Goal: Information Seeking & Learning: Learn about a topic

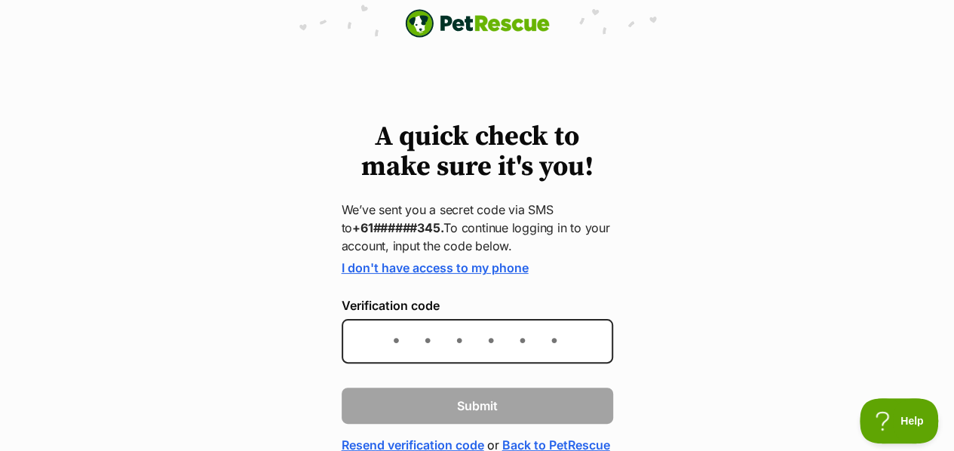
click at [207, 268] on div "A quick check to make sure it's you! We’ve sent you a secret code via SMS to +6…" at bounding box center [477, 288] width 954 height 332
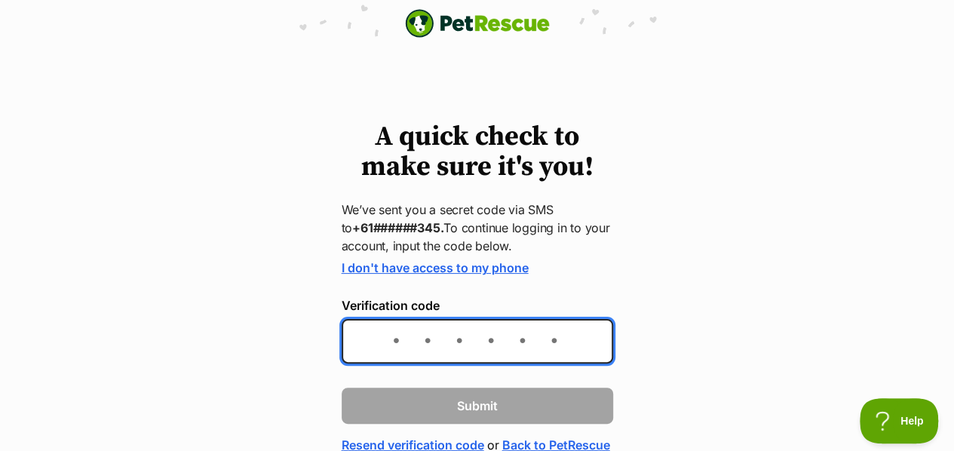
click at [430, 339] on input "Verification code" at bounding box center [477, 341] width 271 height 44
type input "741889"
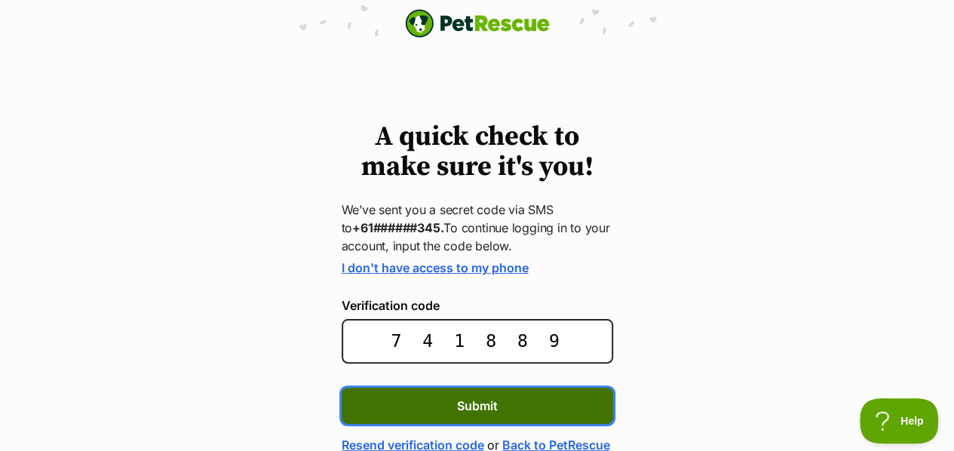
click at [476, 416] on button "Submit" at bounding box center [477, 405] width 271 height 36
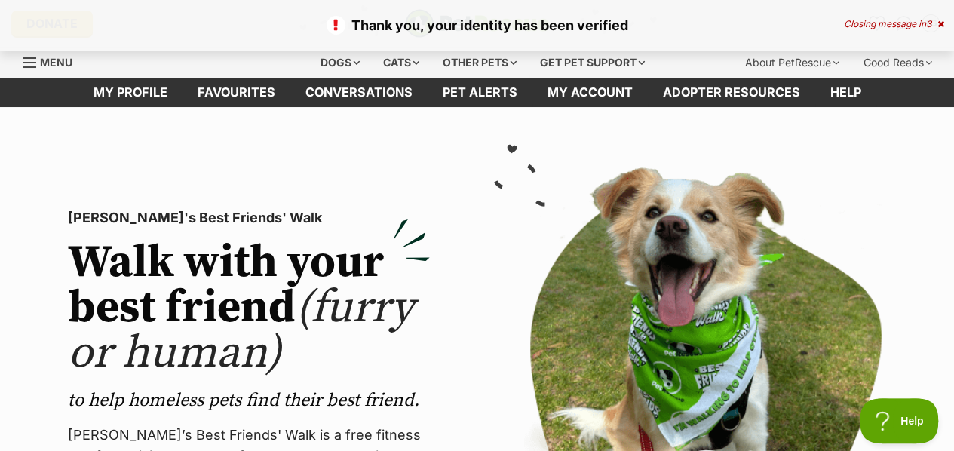
click at [935, 25] on div "Closing message in 3" at bounding box center [894, 24] width 100 height 11
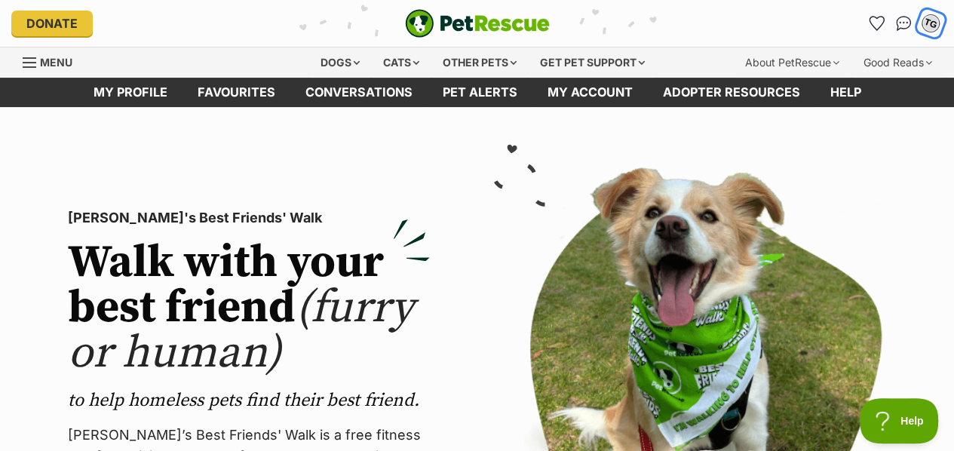
click at [925, 26] on div "TG" at bounding box center [930, 24] width 20 height 20
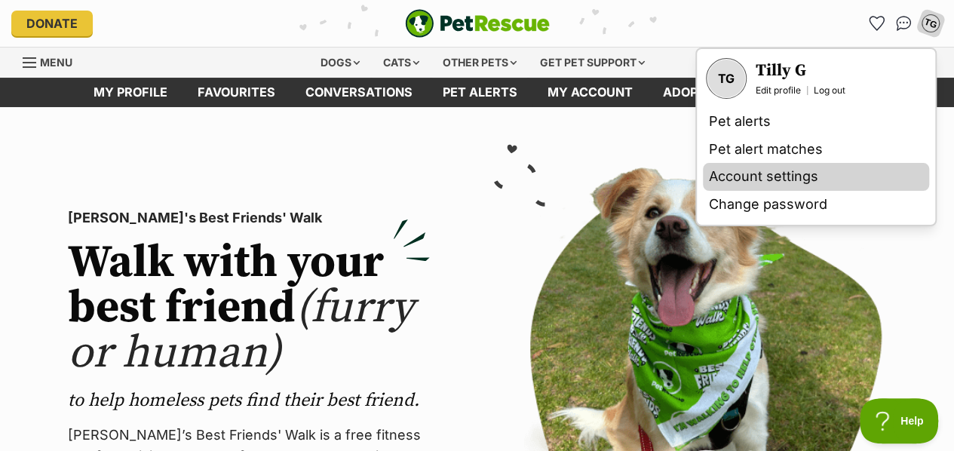
click at [785, 179] on link "Account settings" at bounding box center [816, 177] width 226 height 28
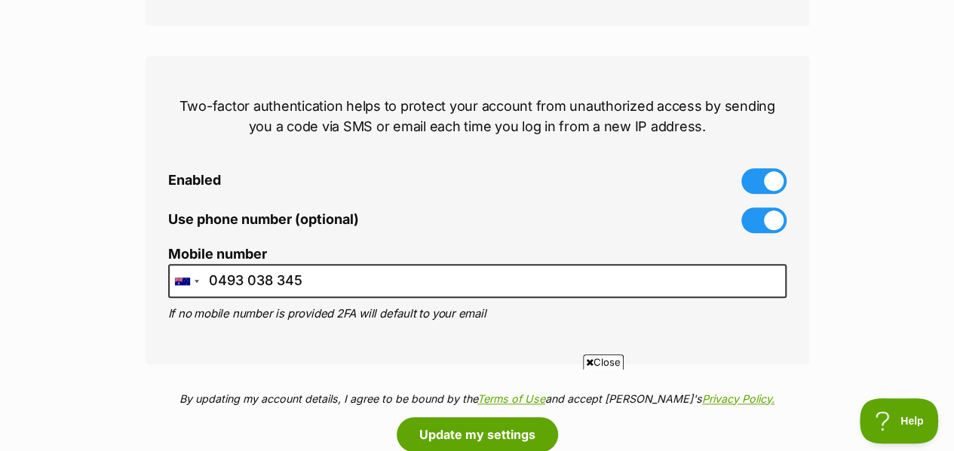
scroll to position [646, 0]
click at [776, 221] on span at bounding box center [763, 221] width 45 height 26
click at [0, 0] on input "Use phone number (optional)" at bounding box center [0, 0] width 0 height 0
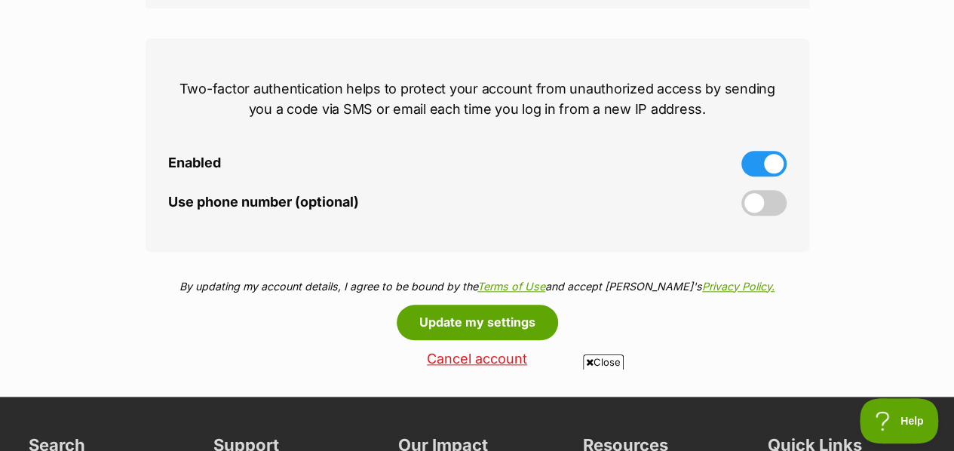
scroll to position [665, 0]
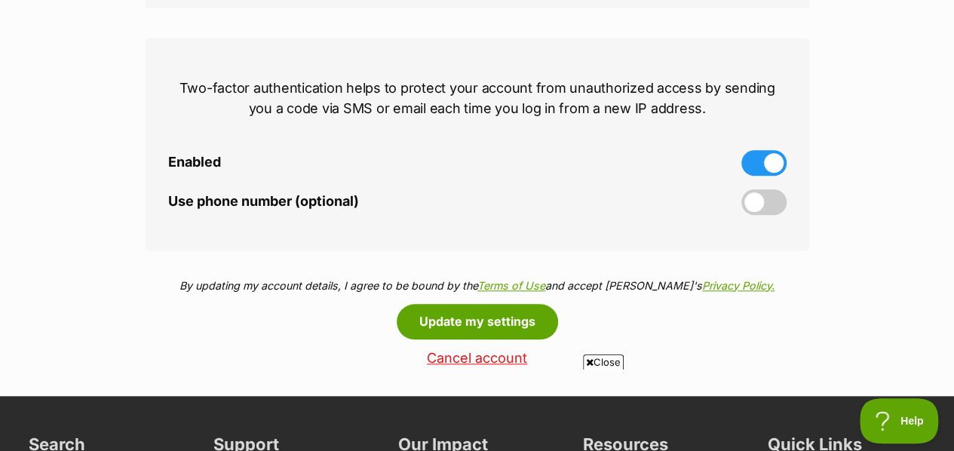
click at [776, 169] on span at bounding box center [763, 163] width 45 height 26
click at [0, 0] on input "Enabled" at bounding box center [0, 0] width 0 height 0
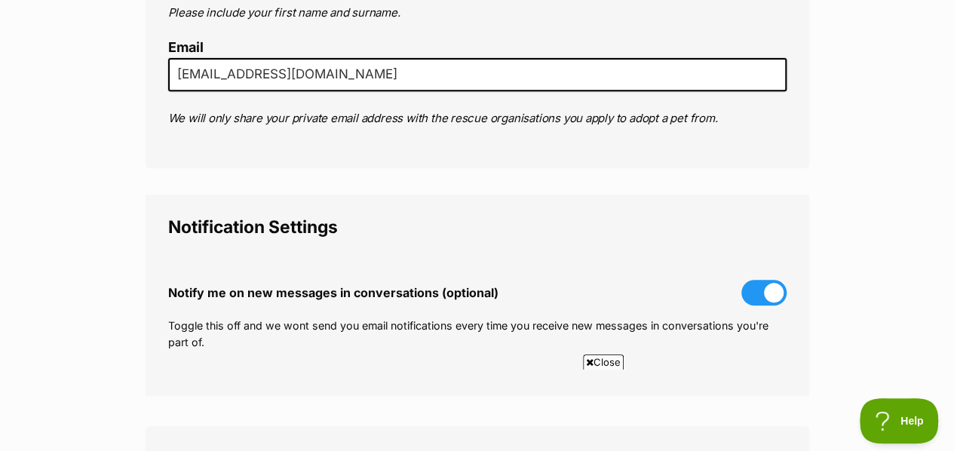
scroll to position [276, 0]
click at [773, 290] on span at bounding box center [763, 293] width 45 height 26
click at [0, 0] on input "Notify me on new messages in conversations (optional)" at bounding box center [0, 0] width 0 height 0
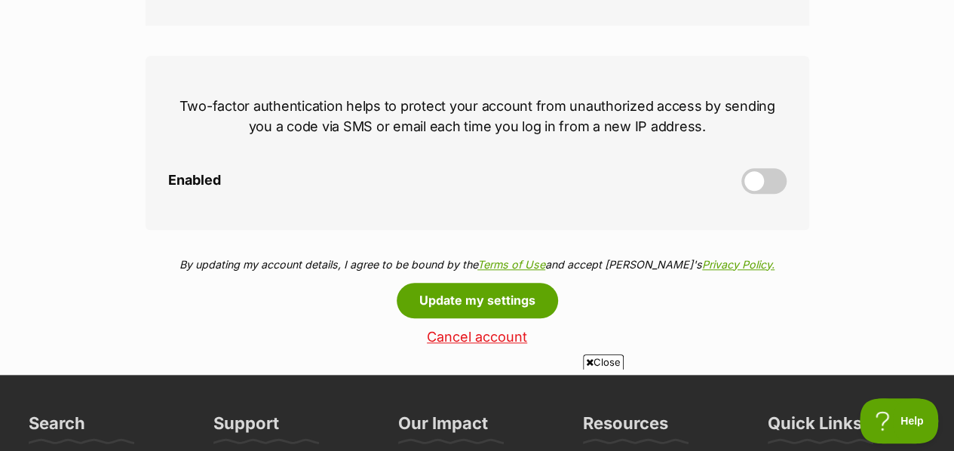
scroll to position [737, 0]
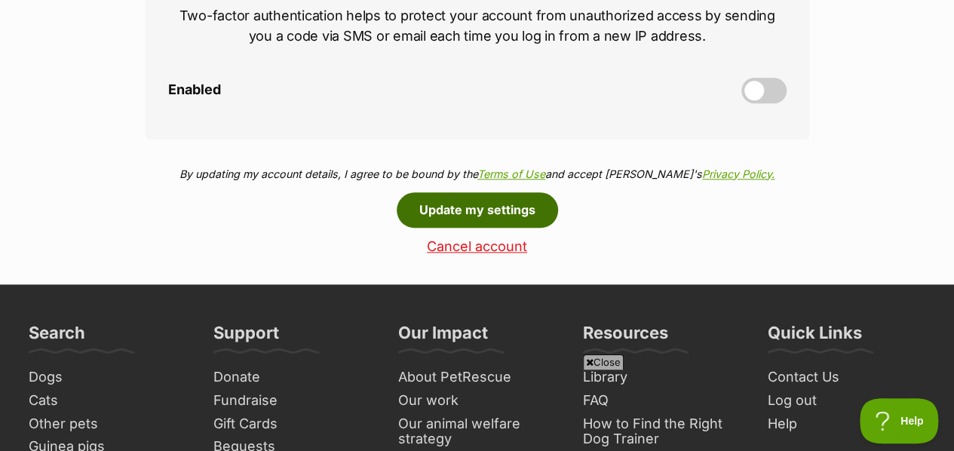
click at [531, 210] on button "Update my settings" at bounding box center [477, 209] width 161 height 35
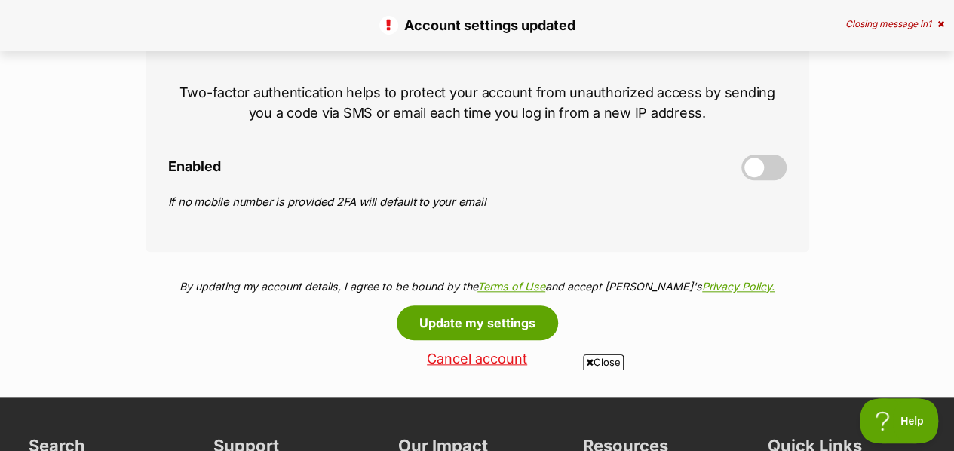
click at [602, 362] on span "Close" at bounding box center [603, 361] width 41 height 15
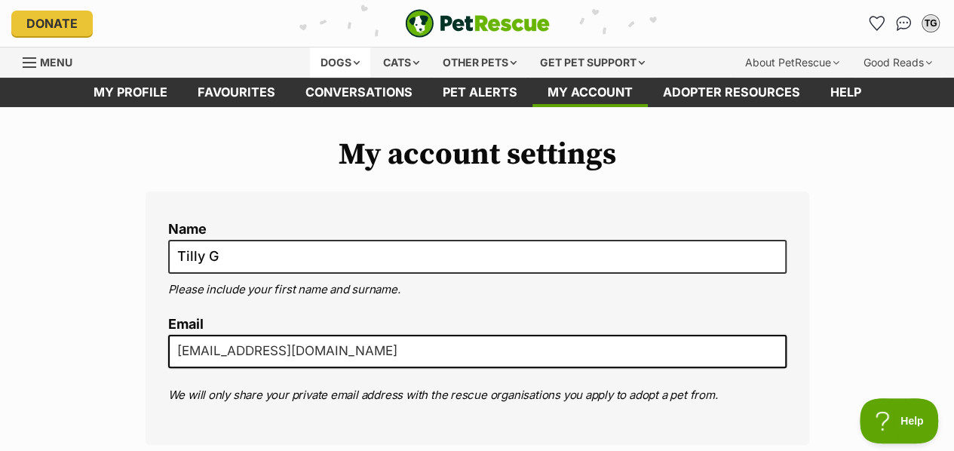
click at [334, 63] on div "Dogs" at bounding box center [340, 62] width 60 height 30
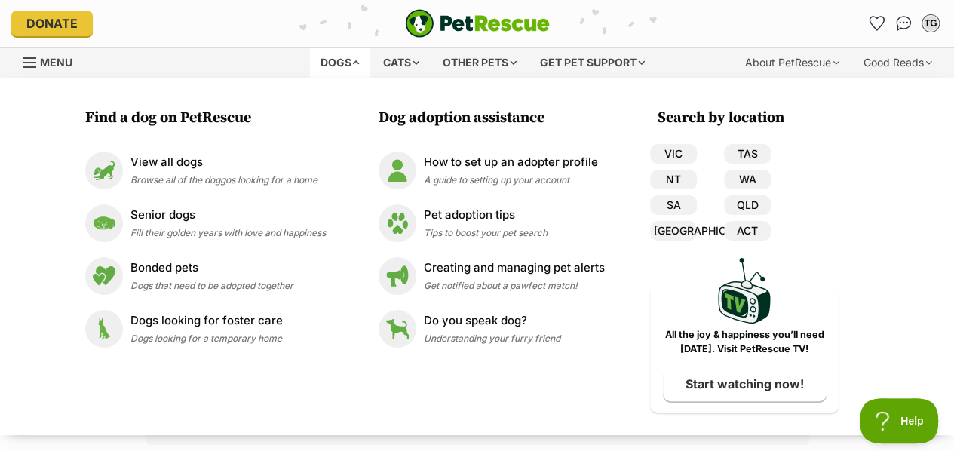
click at [66, 58] on span "Menu" at bounding box center [56, 62] width 32 height 13
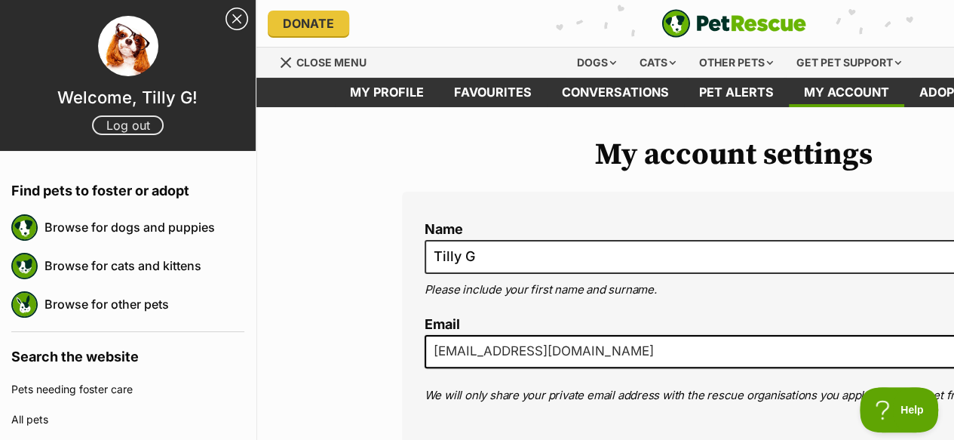
click at [138, 127] on link "Log out" at bounding box center [128, 125] width 72 height 20
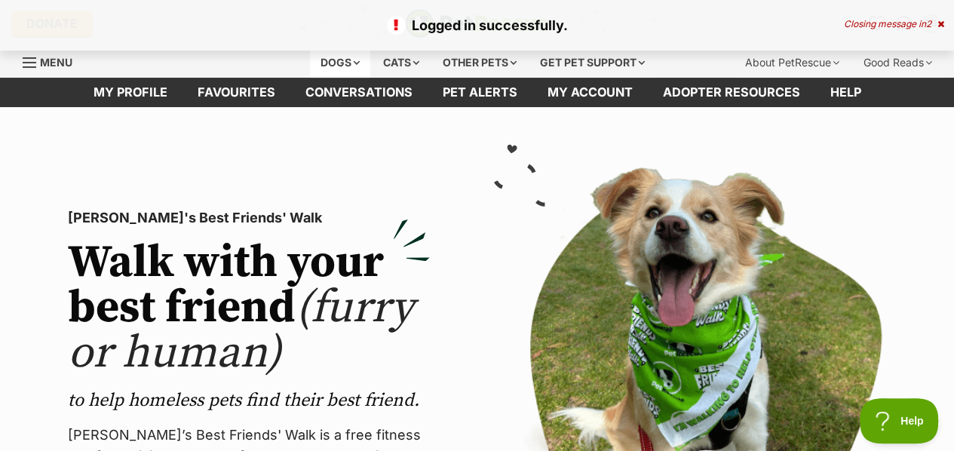
click at [351, 60] on div "Dogs" at bounding box center [340, 62] width 60 height 30
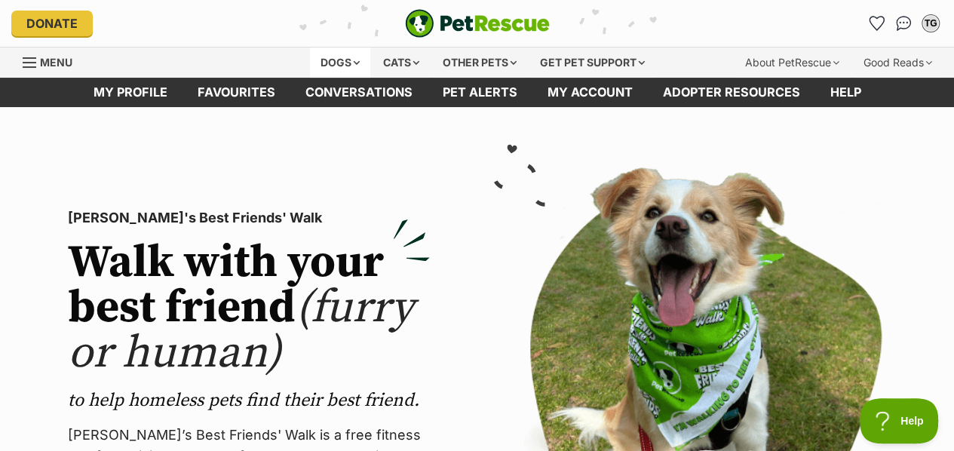
click at [342, 52] on div "Dogs" at bounding box center [340, 62] width 60 height 30
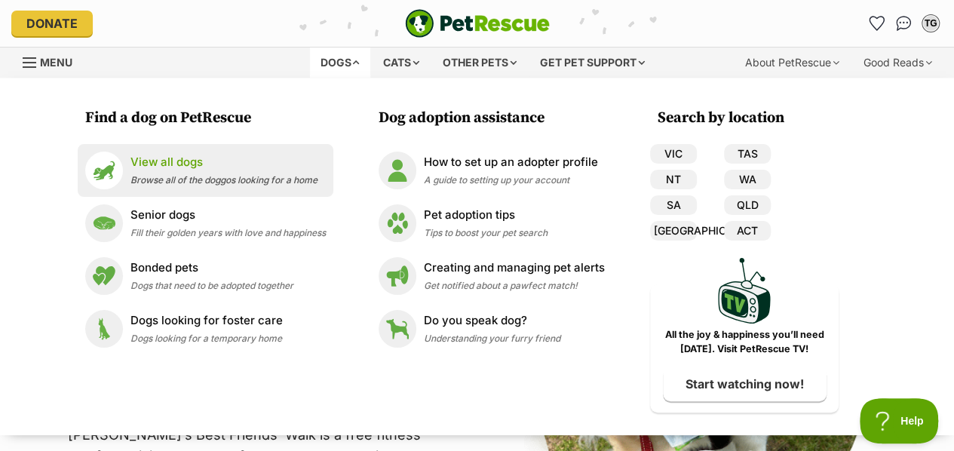
click at [187, 162] on p "View all dogs" at bounding box center [223, 162] width 187 height 17
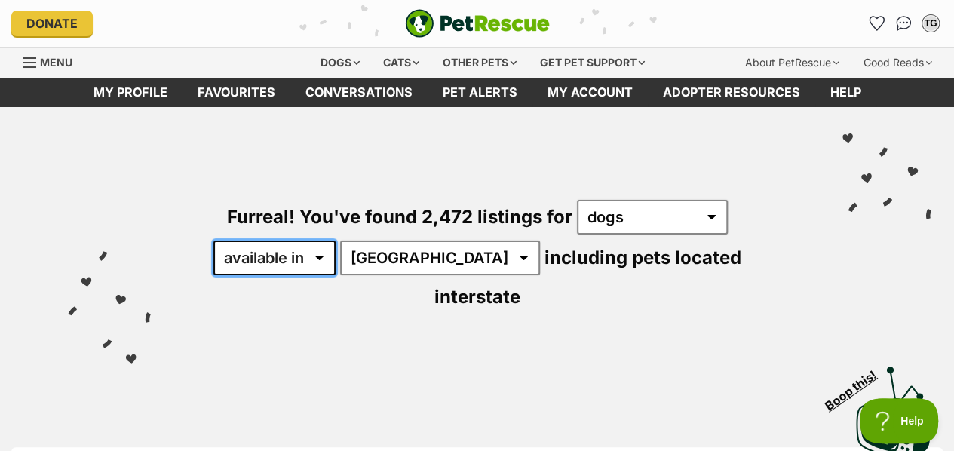
click at [330, 250] on select "available in located in" at bounding box center [274, 257] width 122 height 35
select select "disabled"
click at [213, 240] on select "available in located in" at bounding box center [274, 257] width 122 height 35
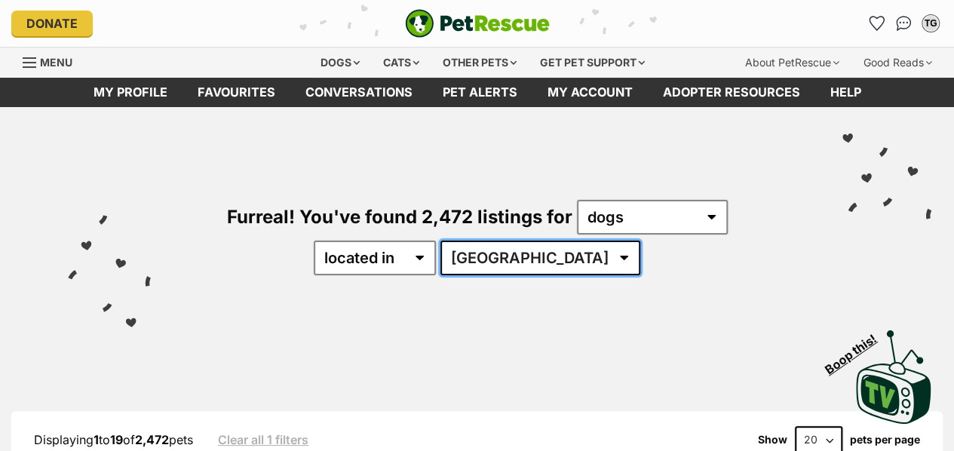
click at [510, 268] on select "[GEOGRAPHIC_DATA] [GEOGRAPHIC_DATA] [GEOGRAPHIC_DATA] [GEOGRAPHIC_DATA] [GEOGRA…" at bounding box center [540, 257] width 200 height 35
select select "QLD"
click at [487, 240] on select "[GEOGRAPHIC_DATA] [GEOGRAPHIC_DATA] [GEOGRAPHIC_DATA] [GEOGRAPHIC_DATA] [GEOGRA…" at bounding box center [540, 257] width 200 height 35
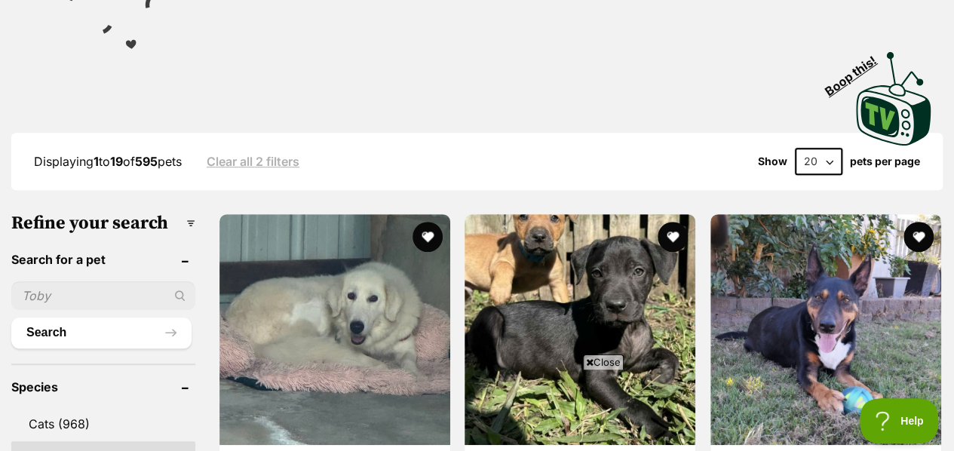
click at [612, 363] on span "Close" at bounding box center [603, 361] width 41 height 15
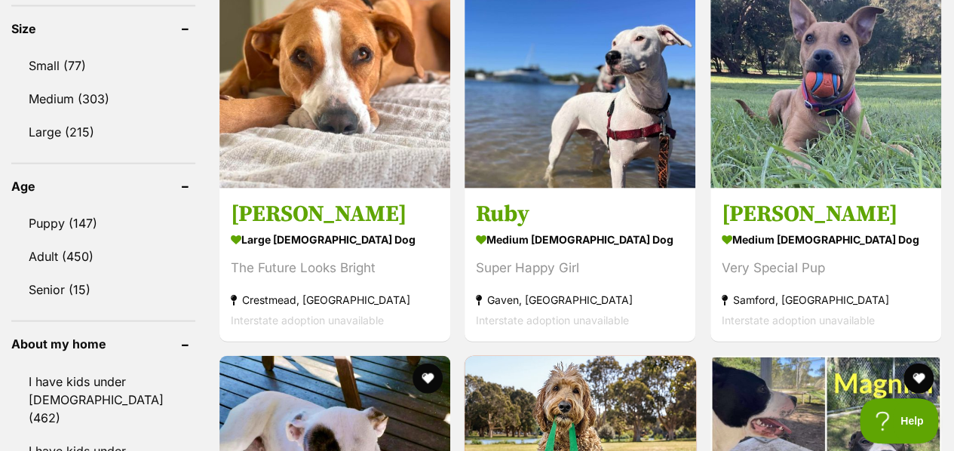
scroll to position [1478, 0]
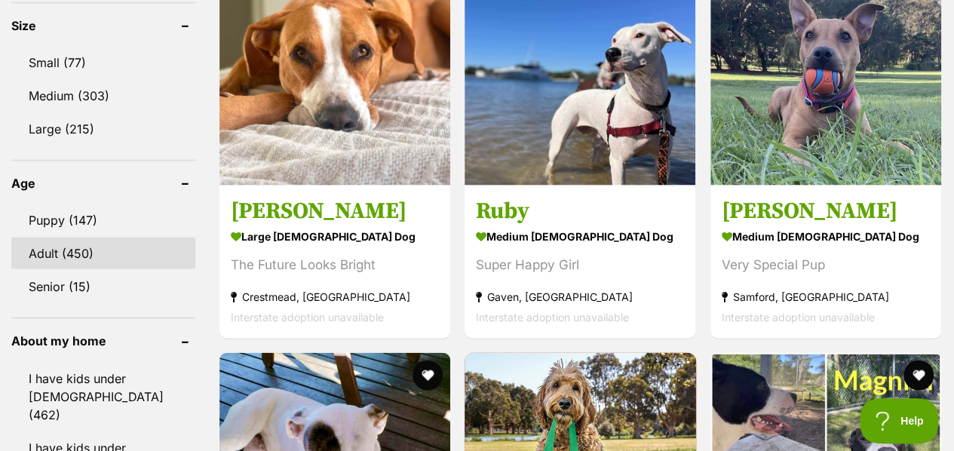
click at [92, 237] on link "Adult (450)" at bounding box center [103, 253] width 184 height 32
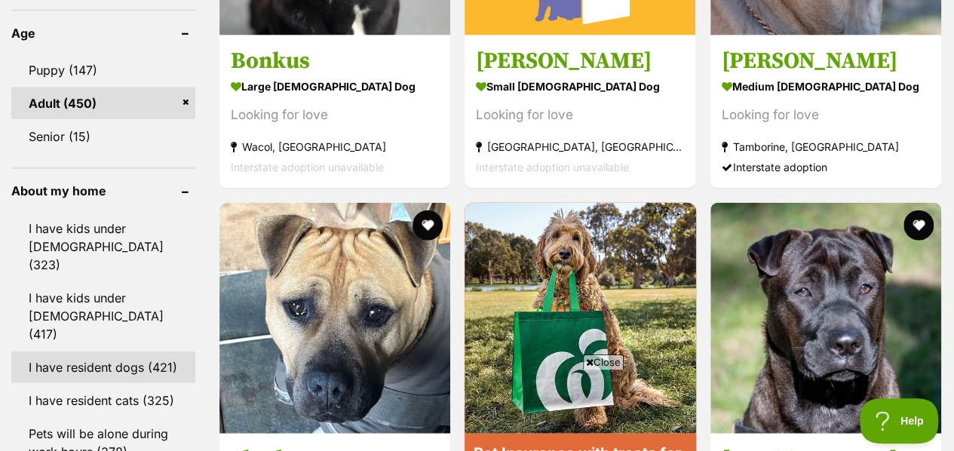
click at [76, 351] on link "I have resident dogs (421)" at bounding box center [103, 367] width 184 height 32
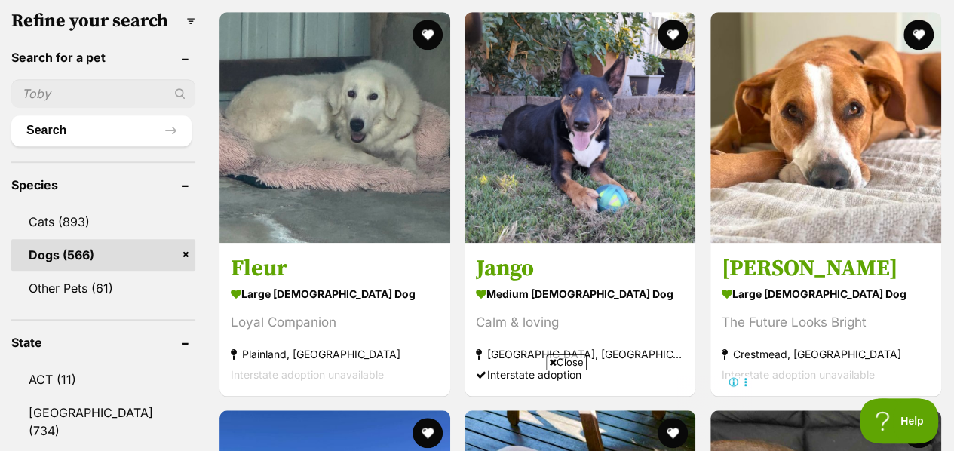
click at [562, 359] on span "Close" at bounding box center [566, 361] width 41 height 15
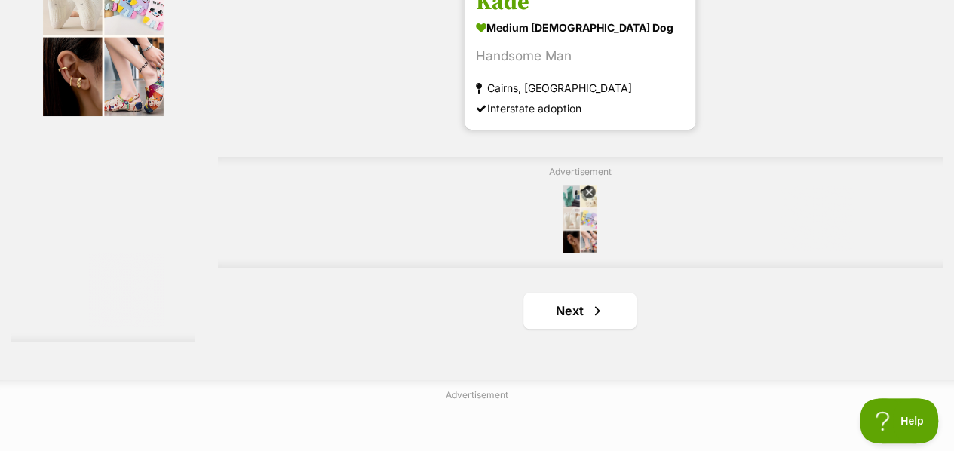
scroll to position [3424, 0]
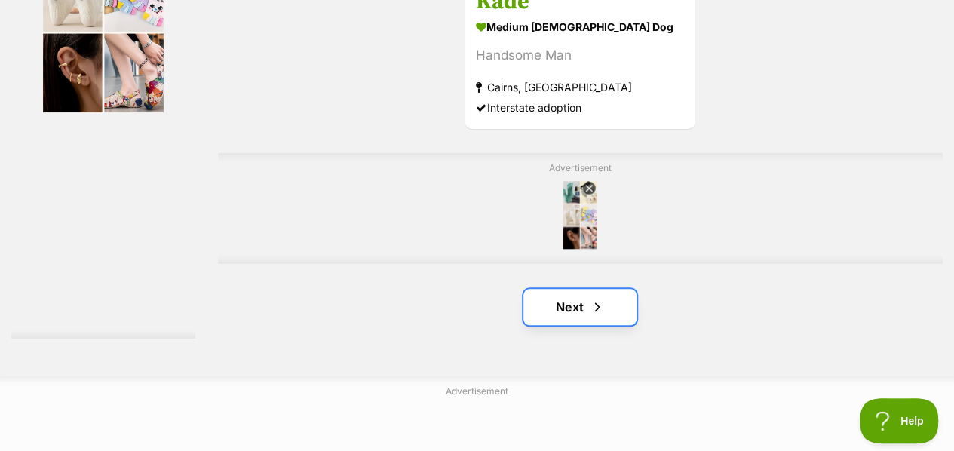
click at [555, 307] on link "Next" at bounding box center [579, 307] width 113 height 36
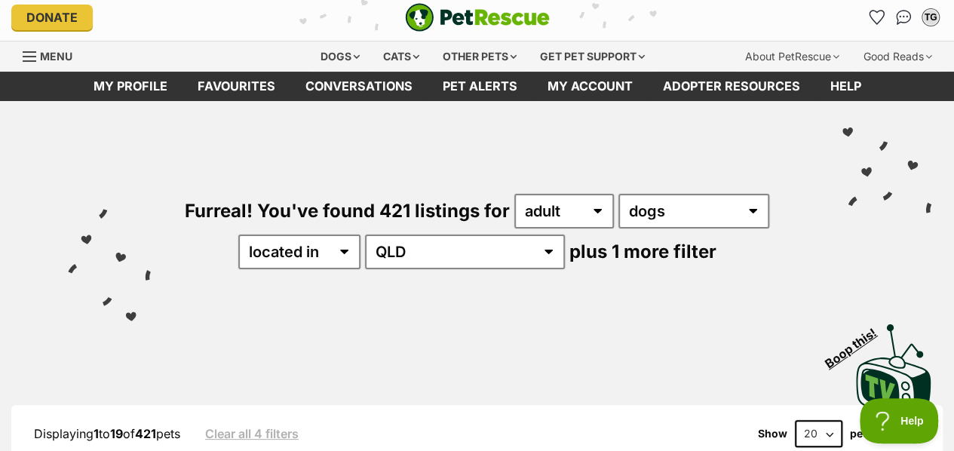
click at [63, 55] on span "Menu" at bounding box center [56, 56] width 32 height 13
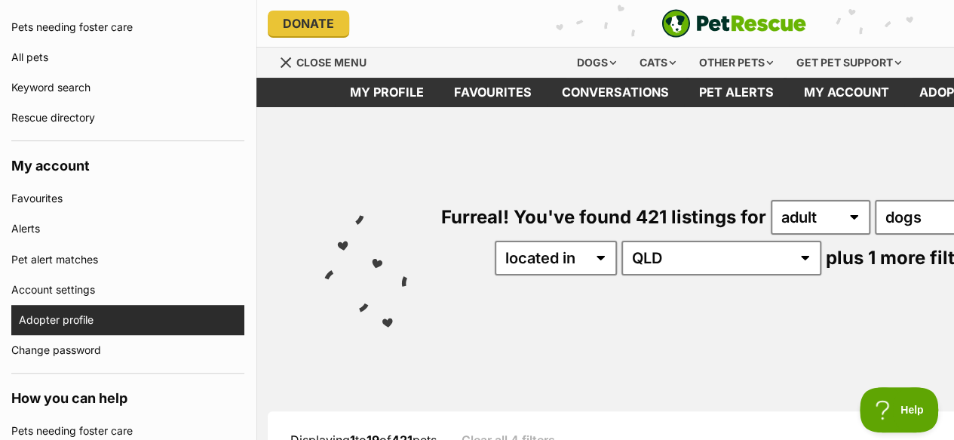
scroll to position [363, 0]
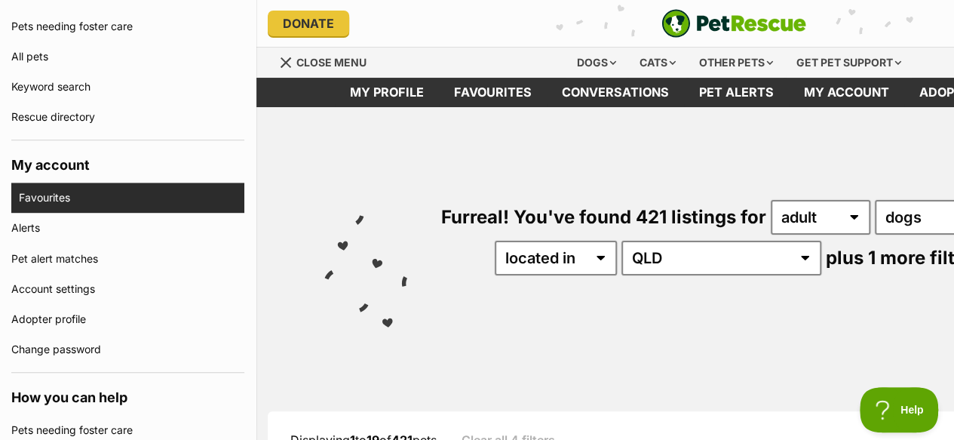
click at [84, 189] on link "Favourites" at bounding box center [131, 197] width 225 height 30
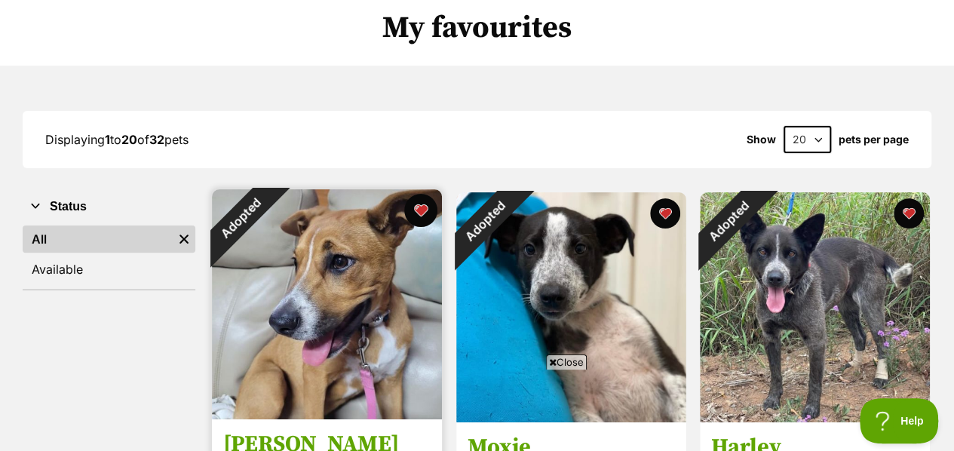
click at [430, 214] on button "favourite" at bounding box center [420, 210] width 33 height 33
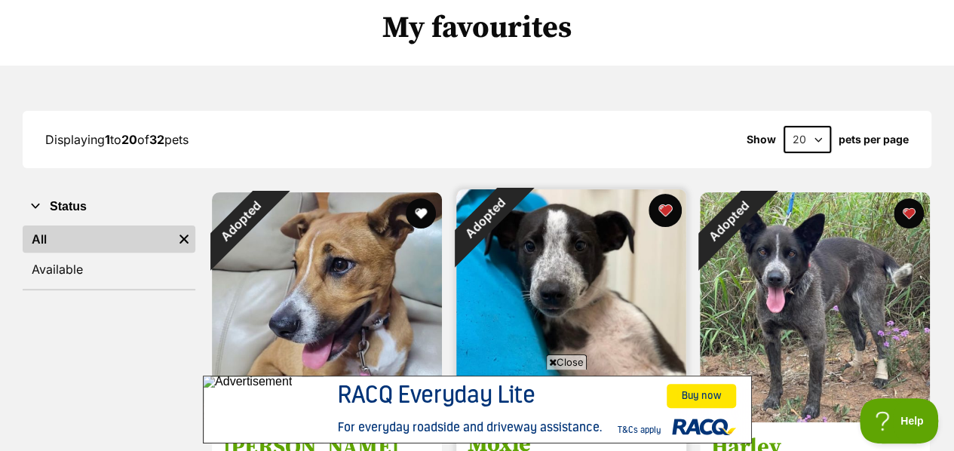
click at [662, 207] on button "favourite" at bounding box center [664, 210] width 33 height 33
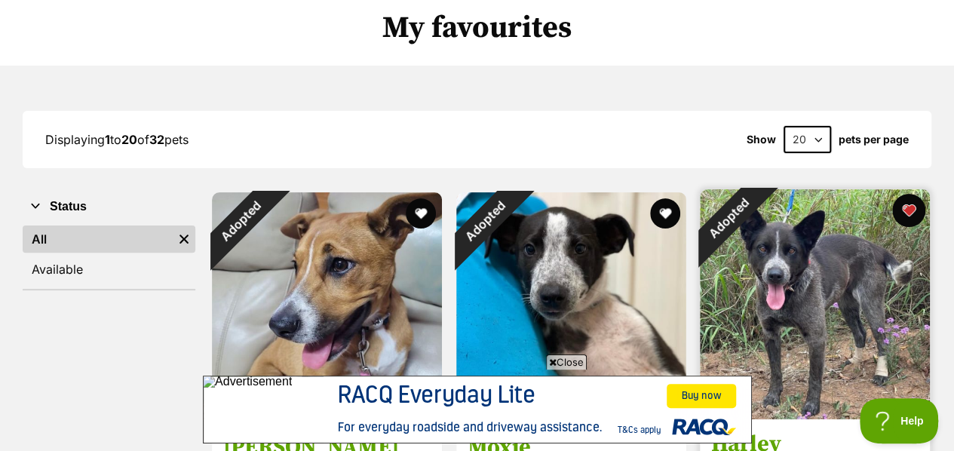
click at [915, 207] on button "favourite" at bounding box center [908, 210] width 33 height 33
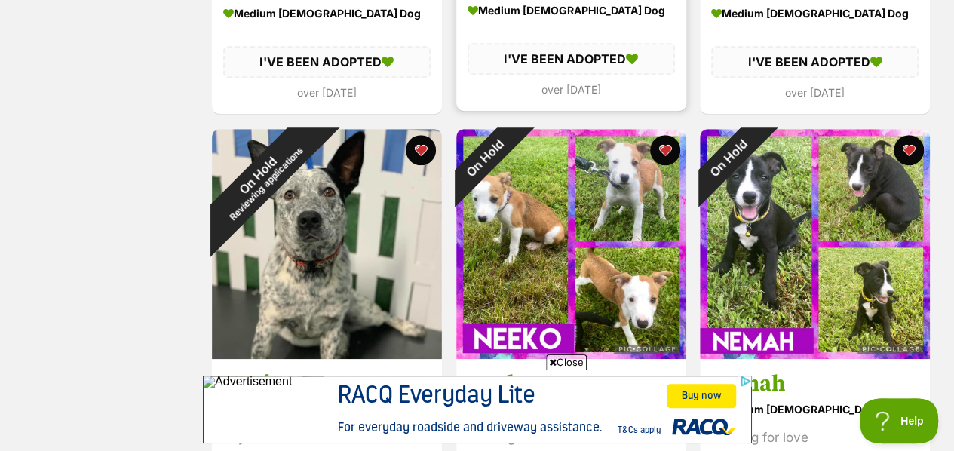
scroll to position [577, 0]
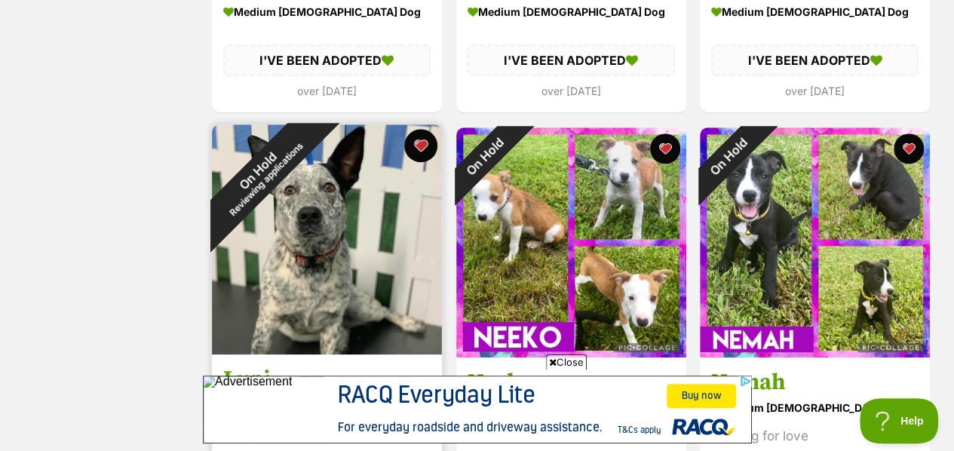
click at [427, 149] on button "favourite" at bounding box center [420, 145] width 33 height 33
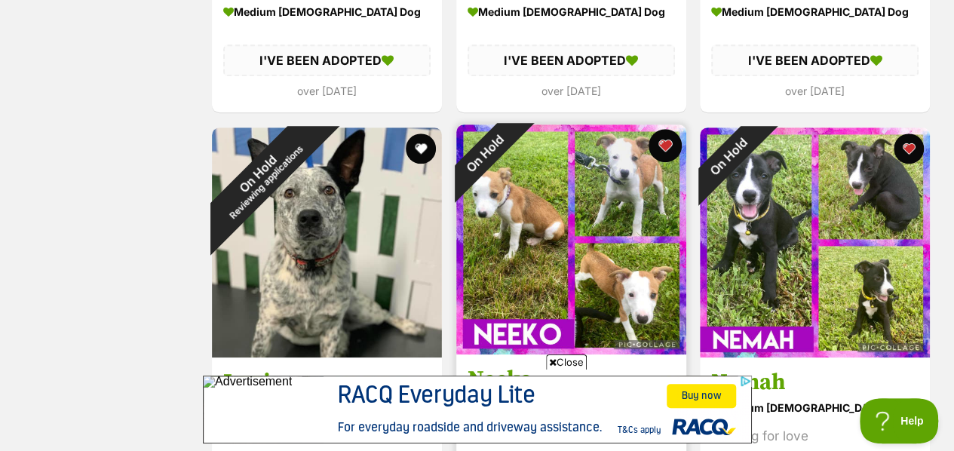
click at [666, 149] on button "favourite" at bounding box center [664, 145] width 33 height 33
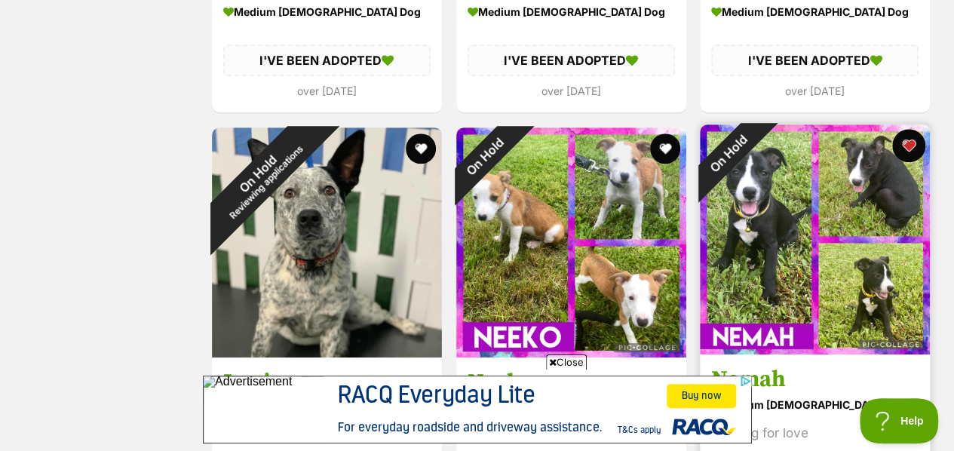
click at [913, 145] on button "favourite" at bounding box center [908, 145] width 33 height 33
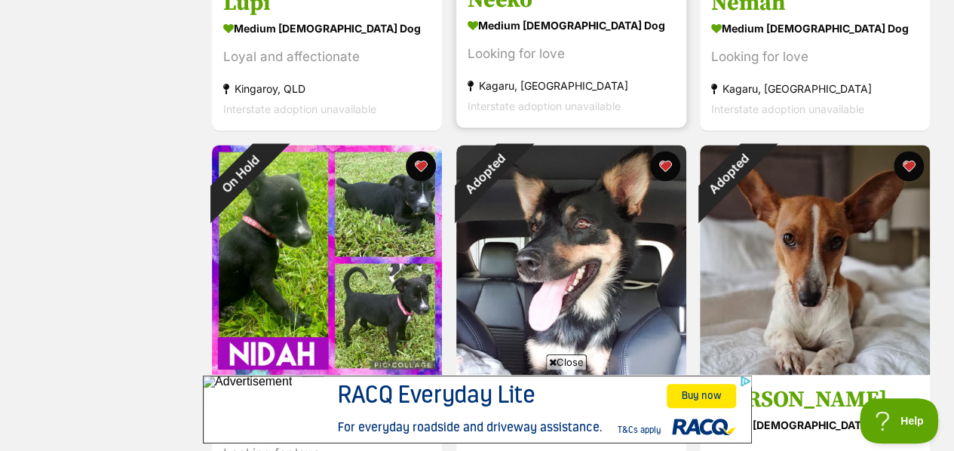
scroll to position [1005, 0]
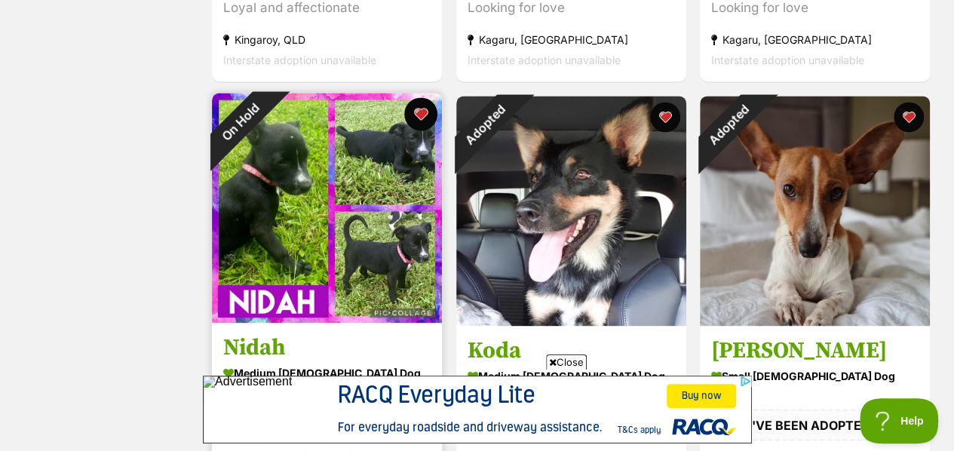
click at [423, 118] on button "favourite" at bounding box center [420, 113] width 33 height 33
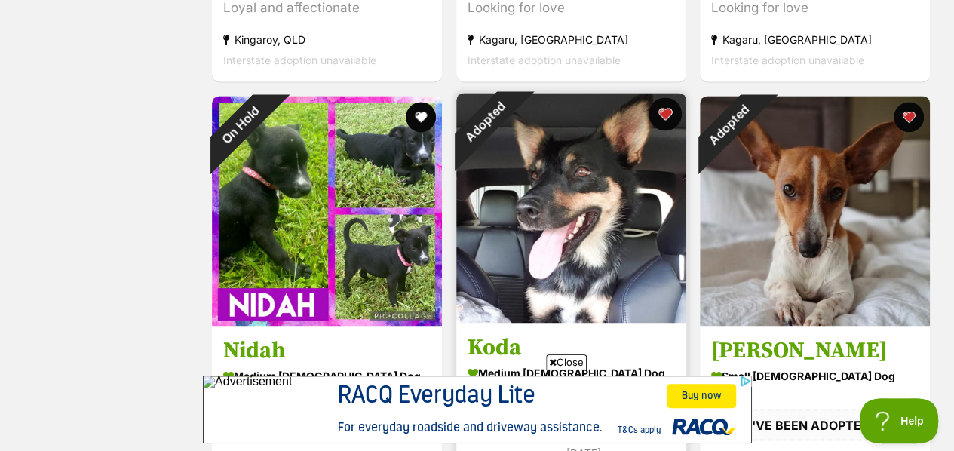
click at [661, 117] on button "favourite" at bounding box center [664, 113] width 33 height 33
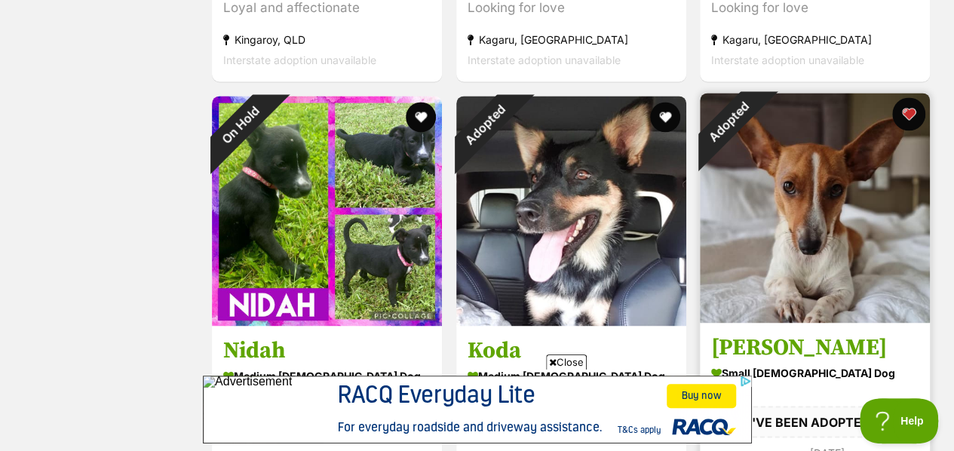
click at [918, 106] on button "favourite" at bounding box center [908, 113] width 33 height 33
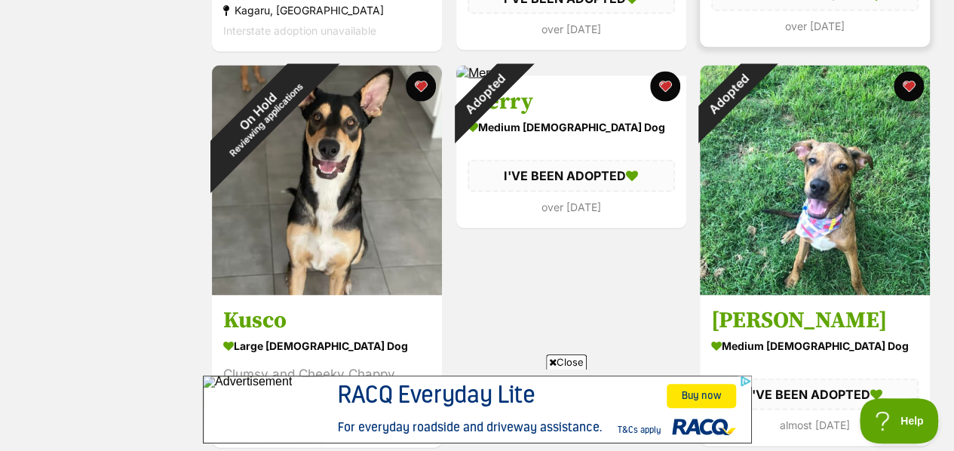
scroll to position [1432, 0]
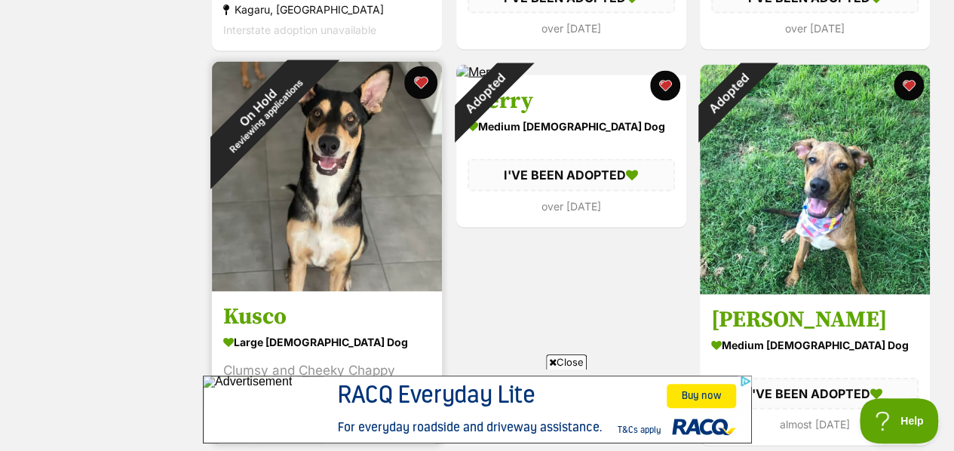
click at [425, 85] on button "favourite" at bounding box center [420, 82] width 33 height 33
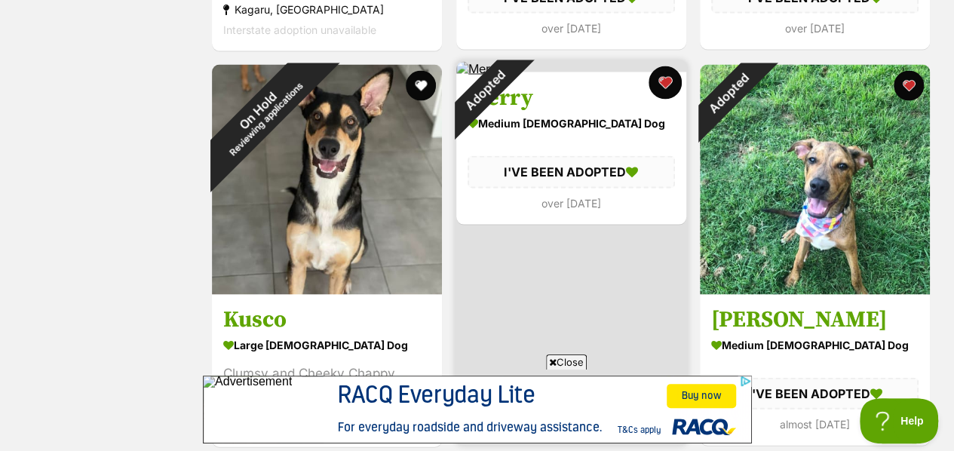
click at [663, 82] on button "favourite" at bounding box center [664, 82] width 33 height 33
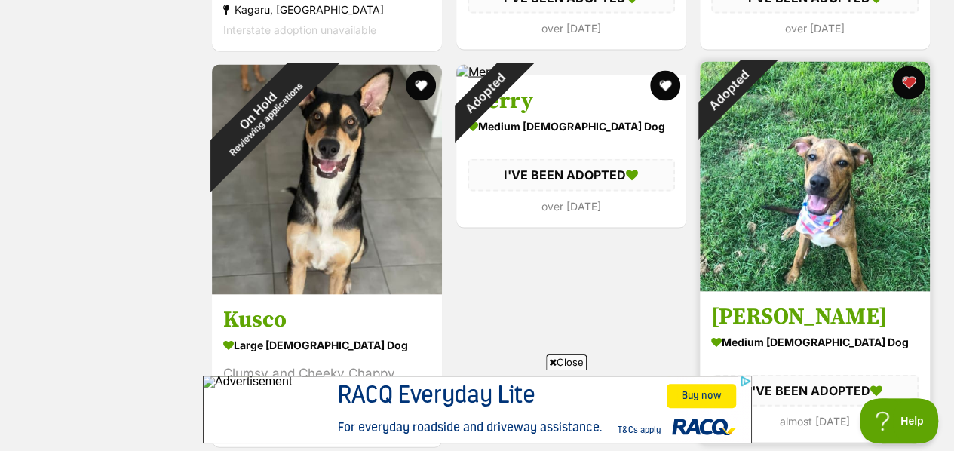
click at [902, 76] on button "favourite" at bounding box center [908, 82] width 33 height 33
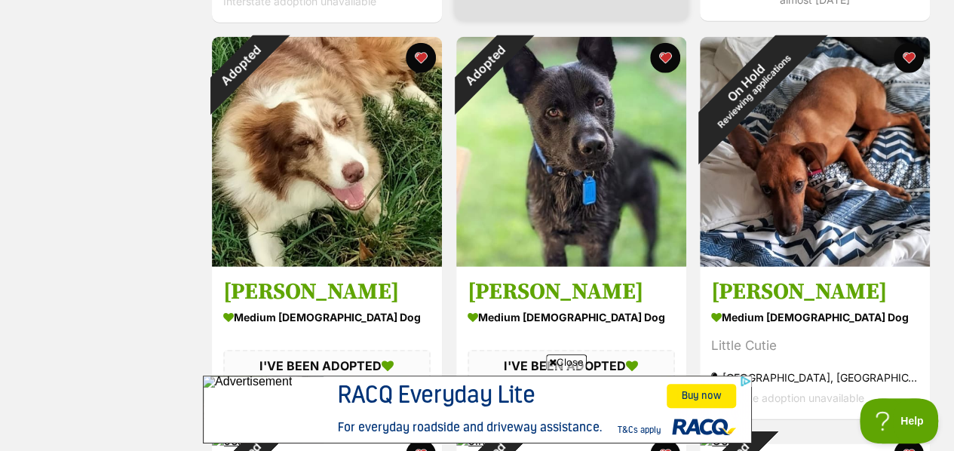
scroll to position [1876, 0]
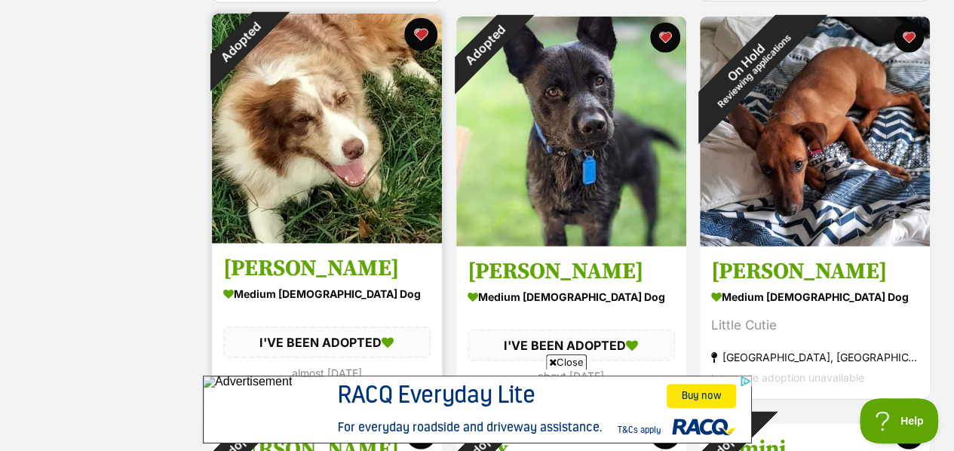
click at [417, 37] on button "favourite" at bounding box center [420, 34] width 33 height 33
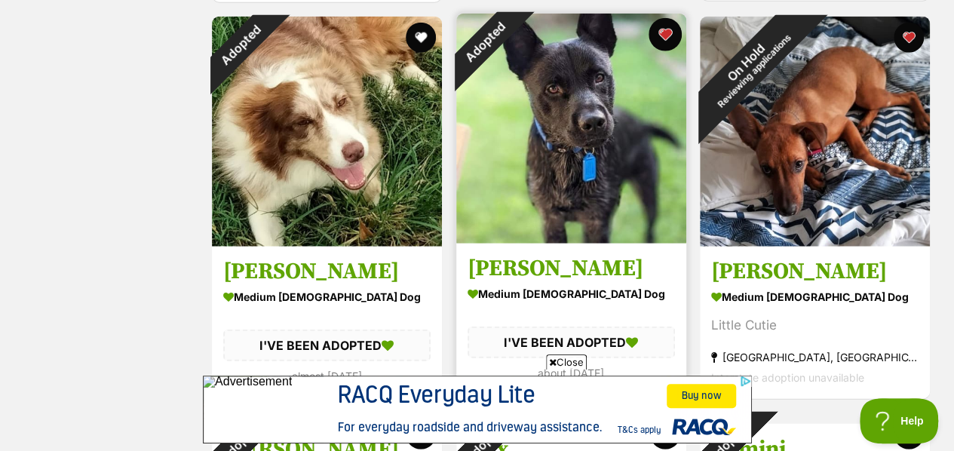
click at [663, 43] on button "favourite" at bounding box center [664, 34] width 33 height 33
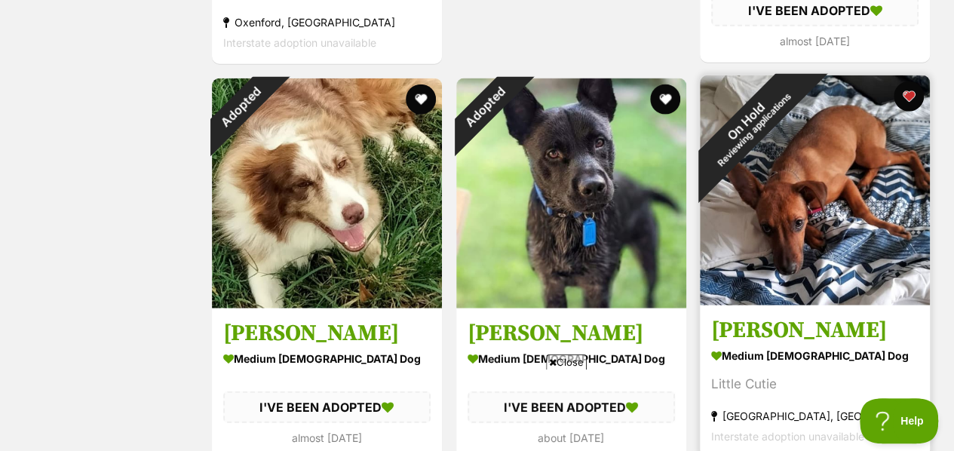
scroll to position [0, 0]
click at [902, 93] on button "favourite" at bounding box center [908, 96] width 33 height 33
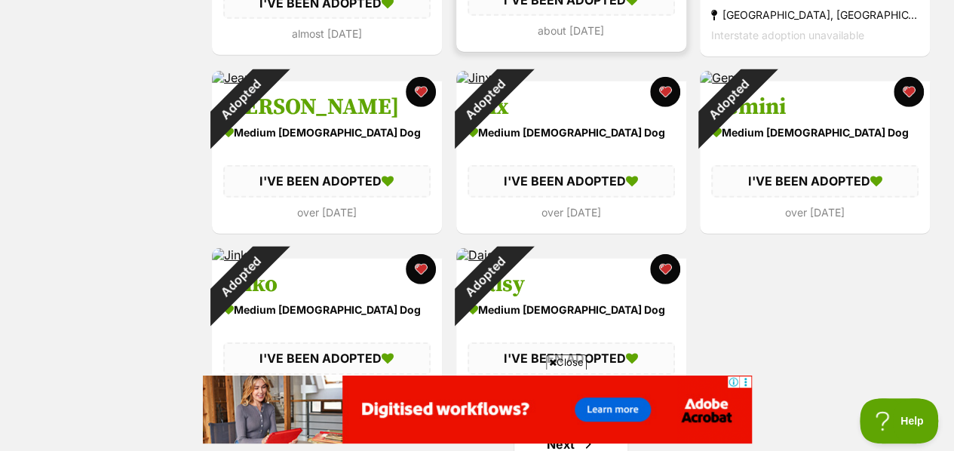
scroll to position [2241, 0]
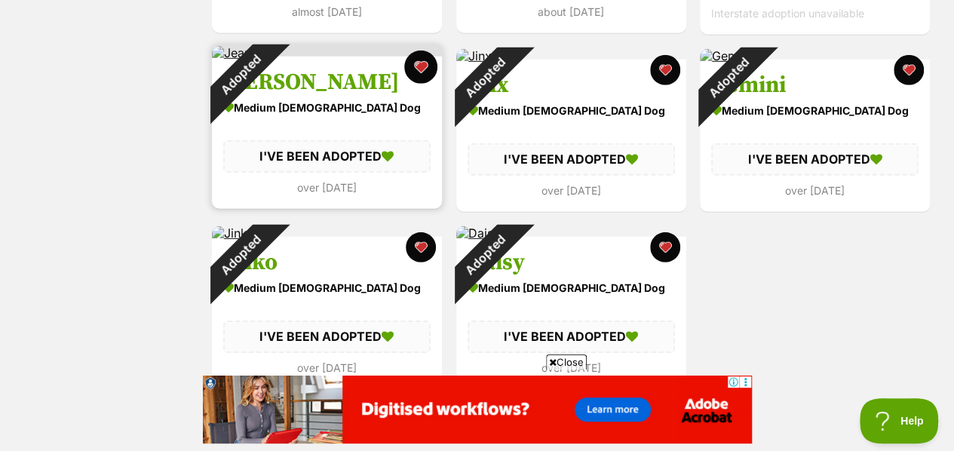
click at [415, 72] on button "favourite" at bounding box center [420, 67] width 33 height 33
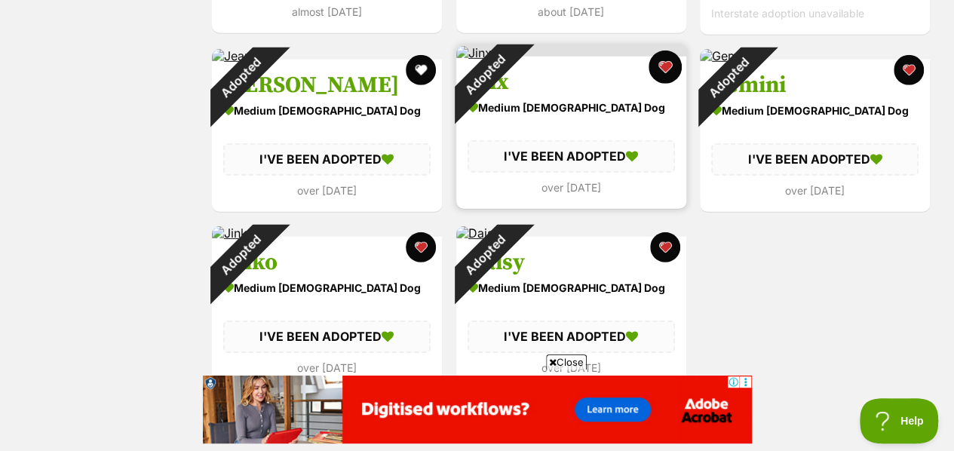
click at [662, 67] on button "favourite" at bounding box center [664, 67] width 33 height 33
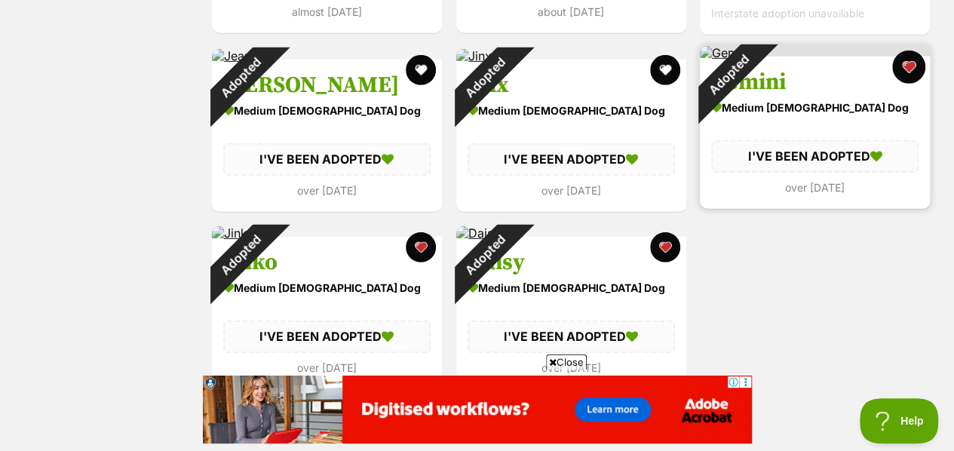
click at [901, 60] on button "favourite" at bounding box center [908, 67] width 33 height 33
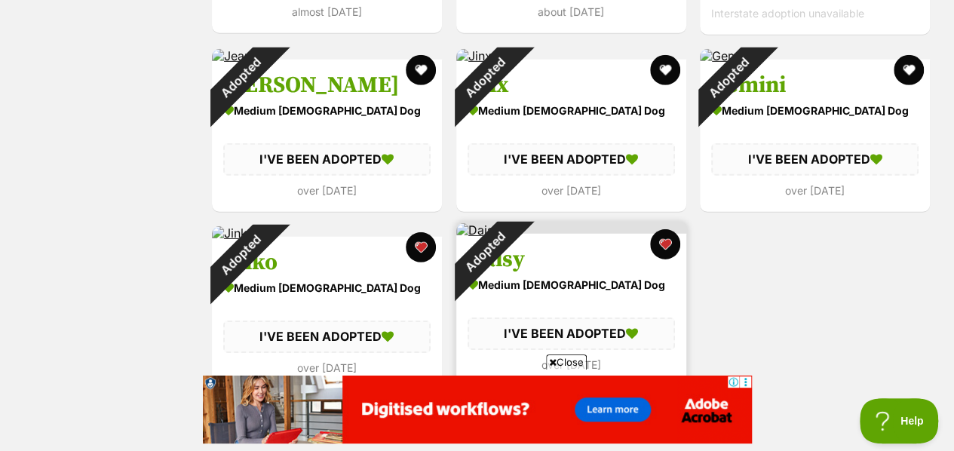
click at [681, 248] on link "Daisy medium female Dog I'VE BEEN ADOPTED over 3 years ago" at bounding box center [571, 310] width 230 height 152
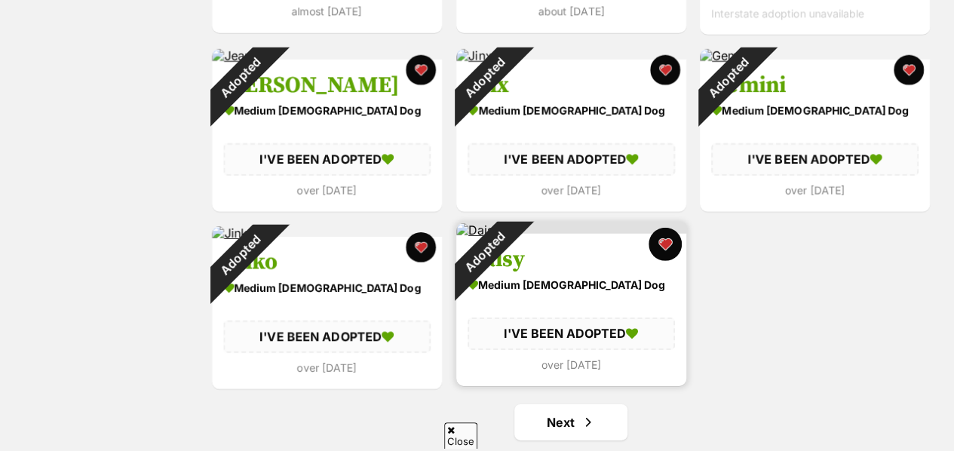
scroll to position [2241, 0]
click at [669, 243] on button "favourite" at bounding box center [664, 244] width 33 height 33
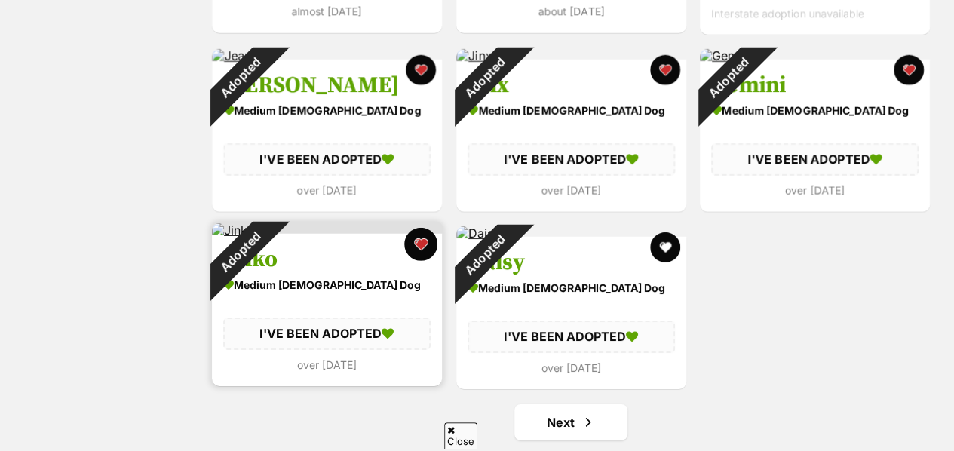
click at [420, 240] on button "favourite" at bounding box center [420, 244] width 33 height 33
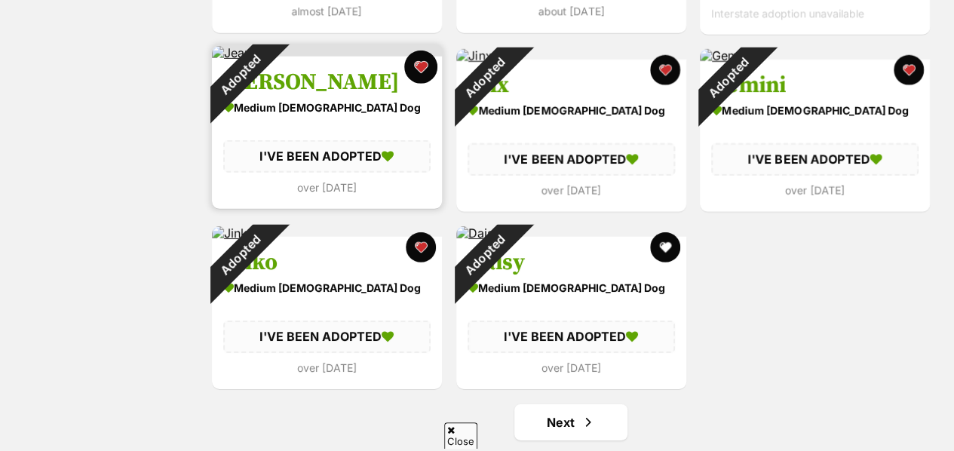
click at [424, 72] on button "favourite" at bounding box center [420, 67] width 33 height 33
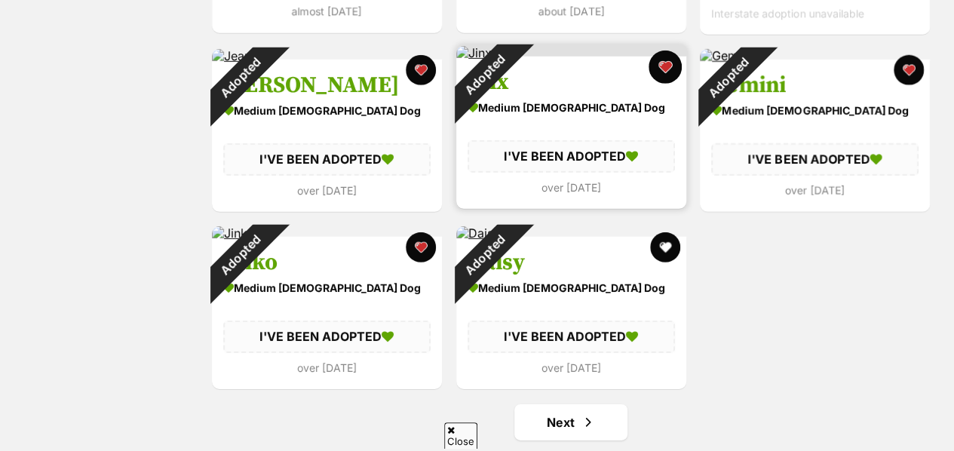
click at [668, 60] on button "favourite" at bounding box center [664, 67] width 33 height 33
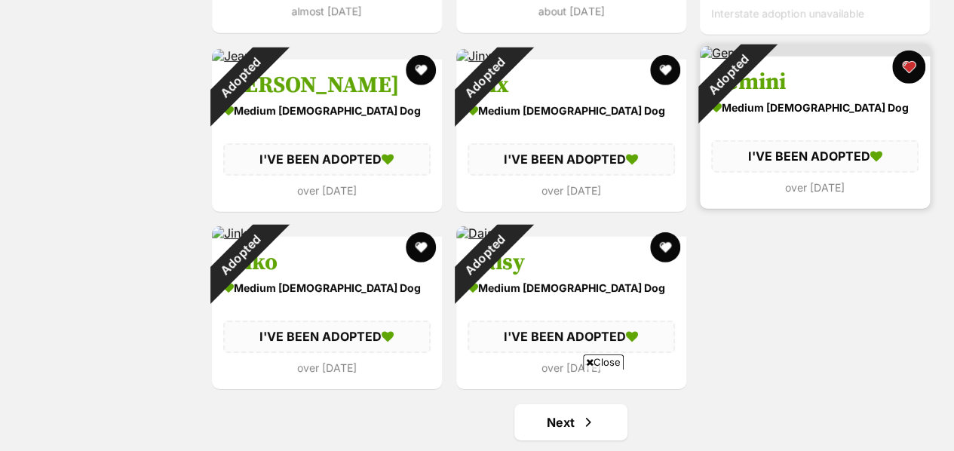
click at [912, 64] on button "favourite" at bounding box center [908, 67] width 33 height 33
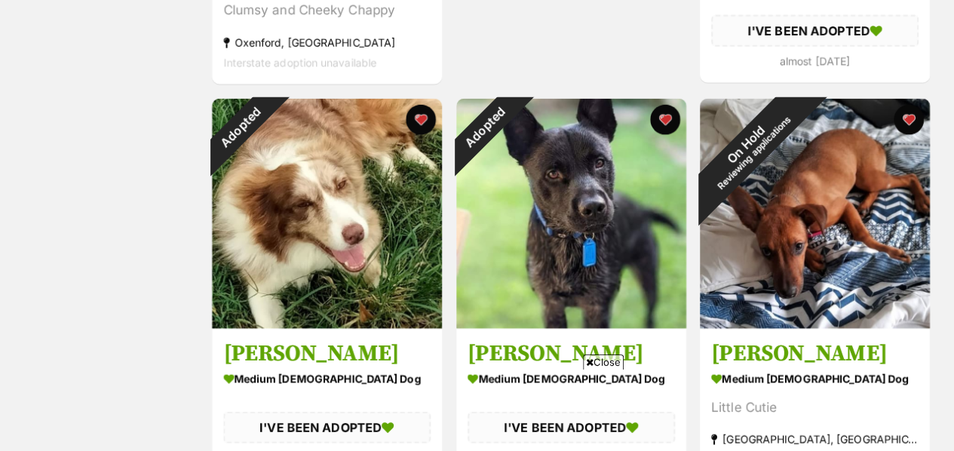
scroll to position [1793, 0]
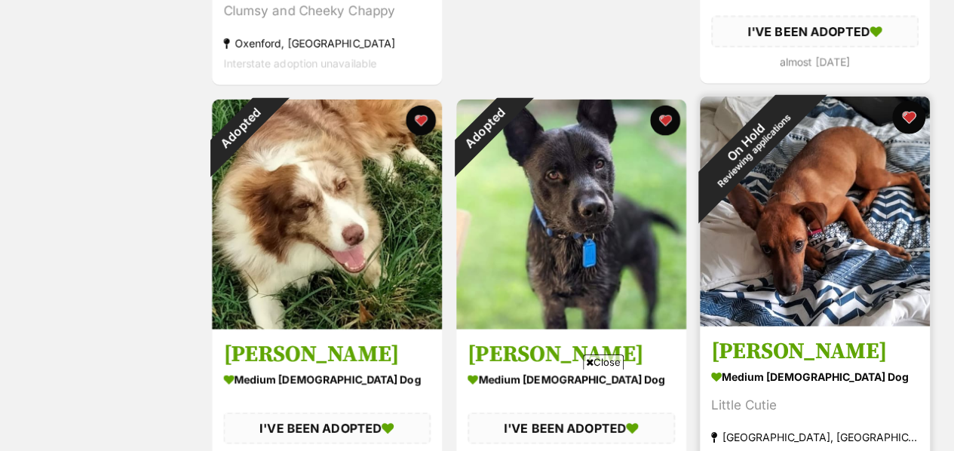
click at [911, 121] on button "favourite" at bounding box center [908, 117] width 33 height 33
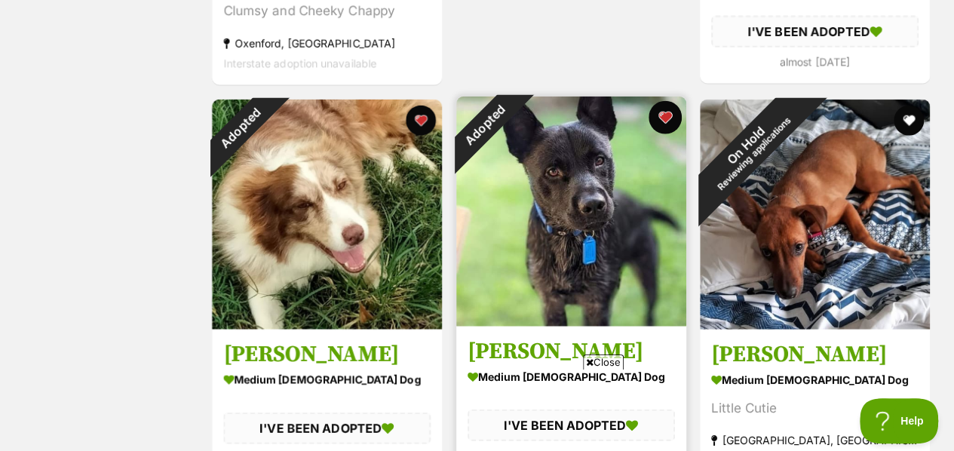
click at [674, 115] on button "favourite" at bounding box center [664, 117] width 33 height 33
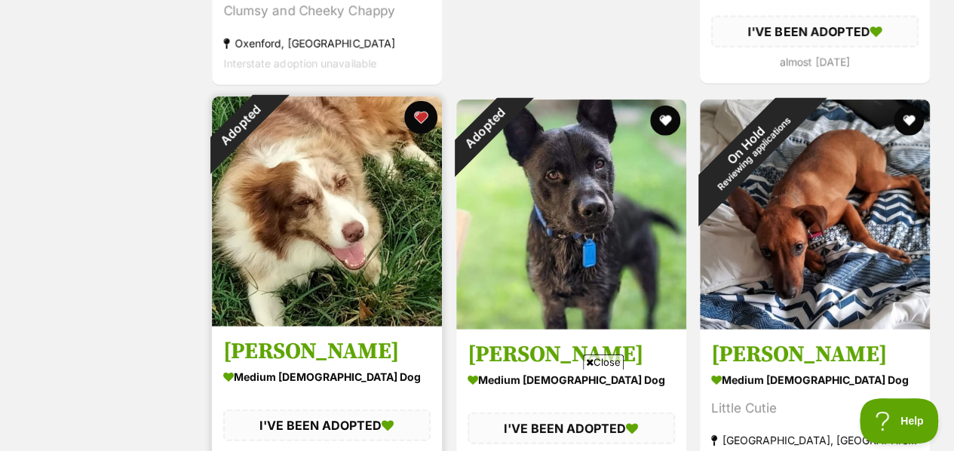
click at [422, 111] on button "favourite" at bounding box center [420, 117] width 33 height 33
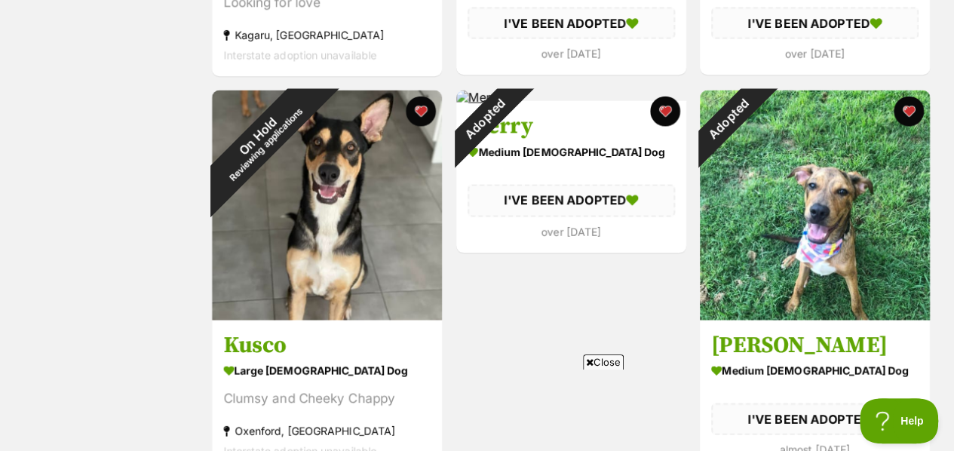
scroll to position [1405, 0]
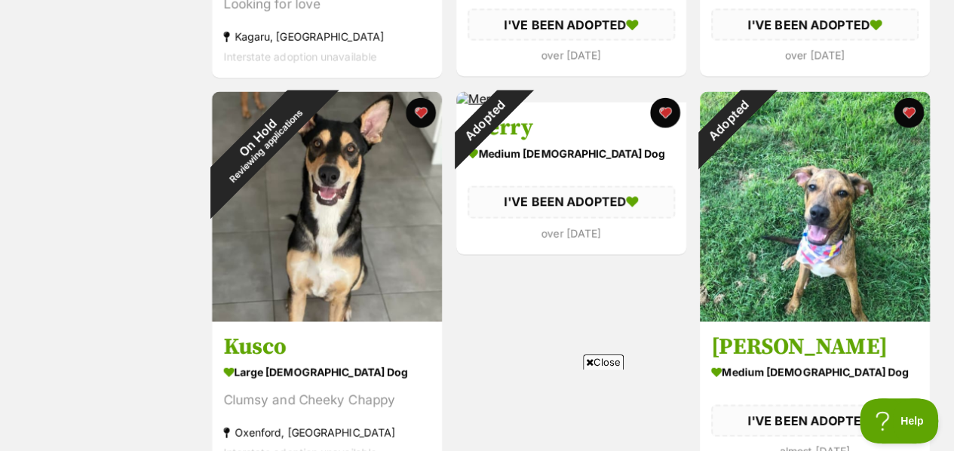
click at [422, 111] on button "favourite" at bounding box center [421, 112] width 30 height 30
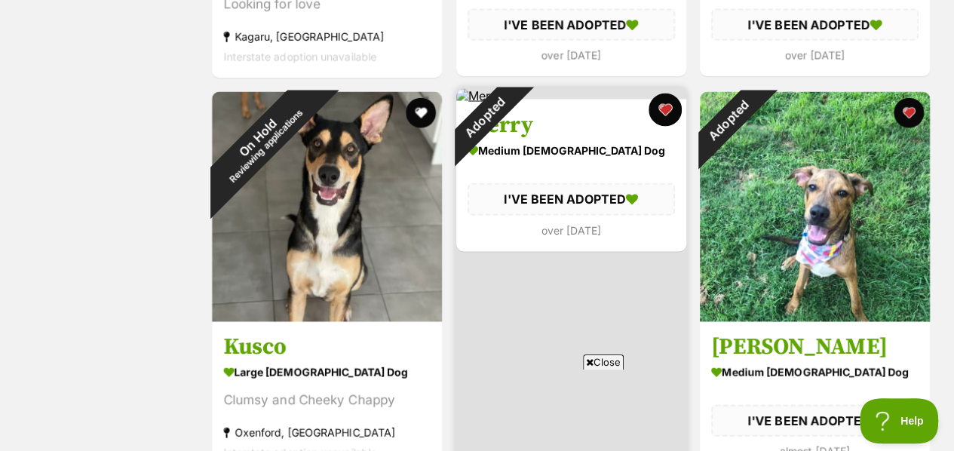
click at [662, 111] on button "favourite" at bounding box center [664, 109] width 33 height 33
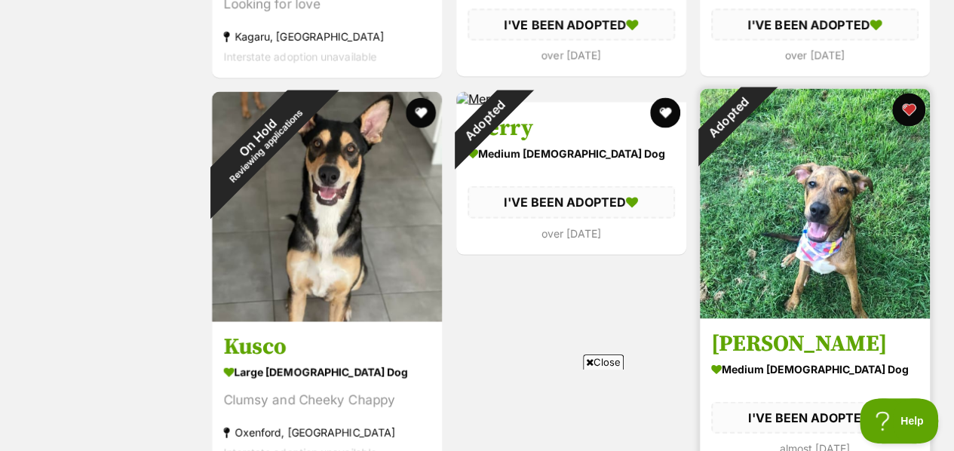
click at [908, 110] on button "favourite" at bounding box center [908, 109] width 33 height 33
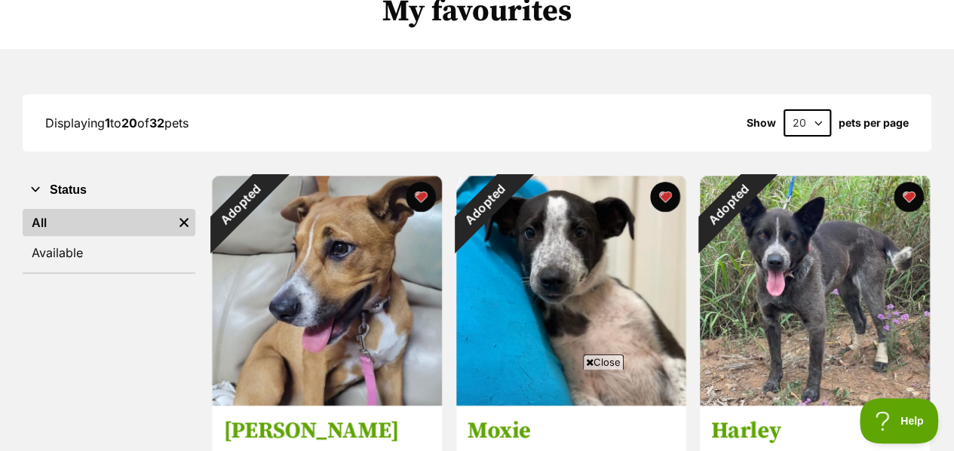
scroll to position [132, 0]
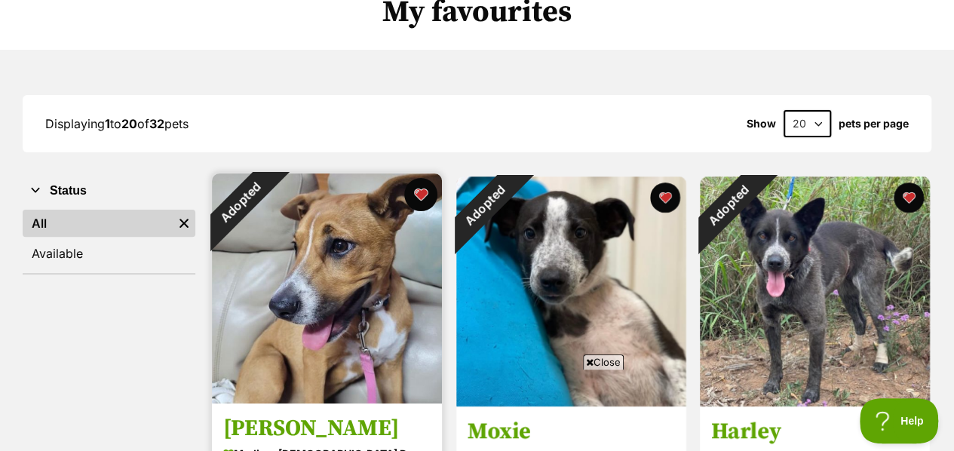
click at [426, 201] on button "favourite" at bounding box center [420, 194] width 33 height 33
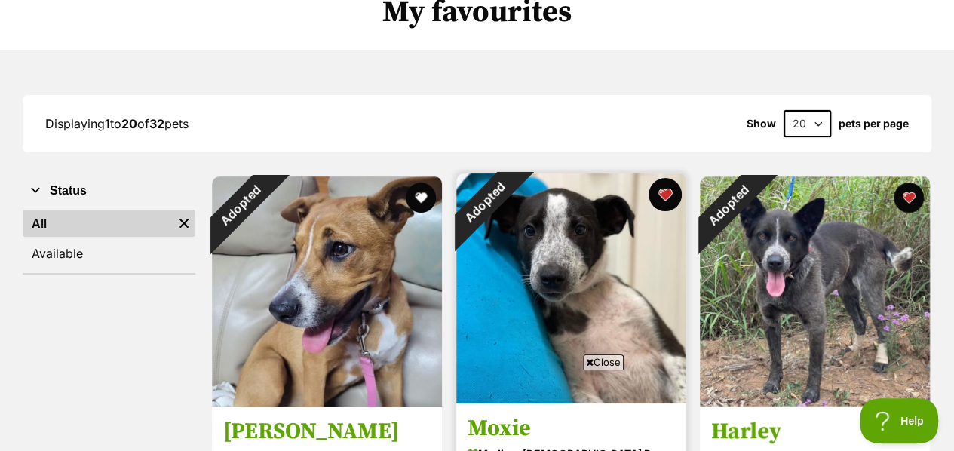
click at [680, 191] on div "Adopted Moxie medium male Dog I'VE BEEN ADOPTED over 3 years ago" at bounding box center [571, 364] width 233 height 384
click at [663, 194] on button "favourite" at bounding box center [664, 194] width 33 height 33
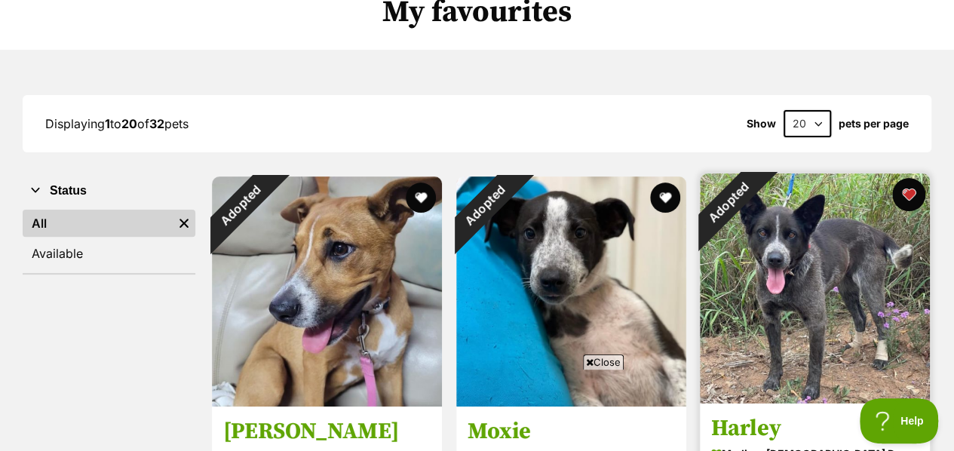
click at [911, 188] on button "favourite" at bounding box center [908, 194] width 33 height 33
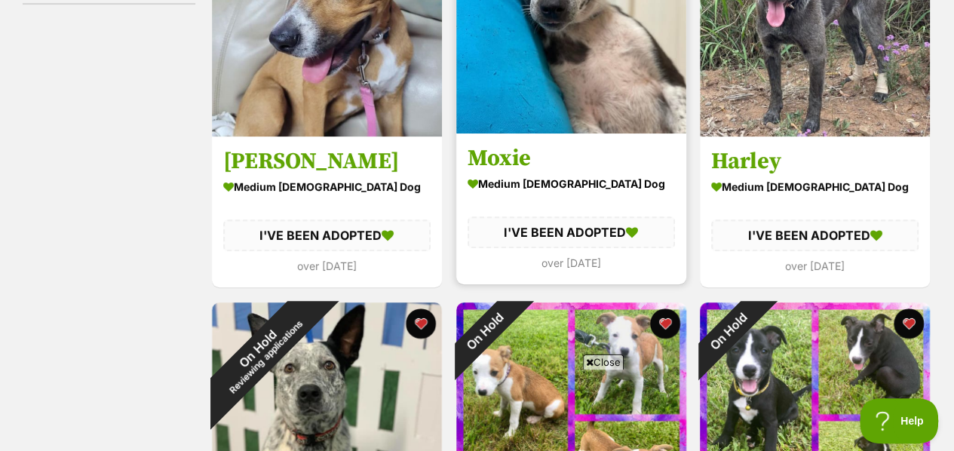
scroll to position [410, 0]
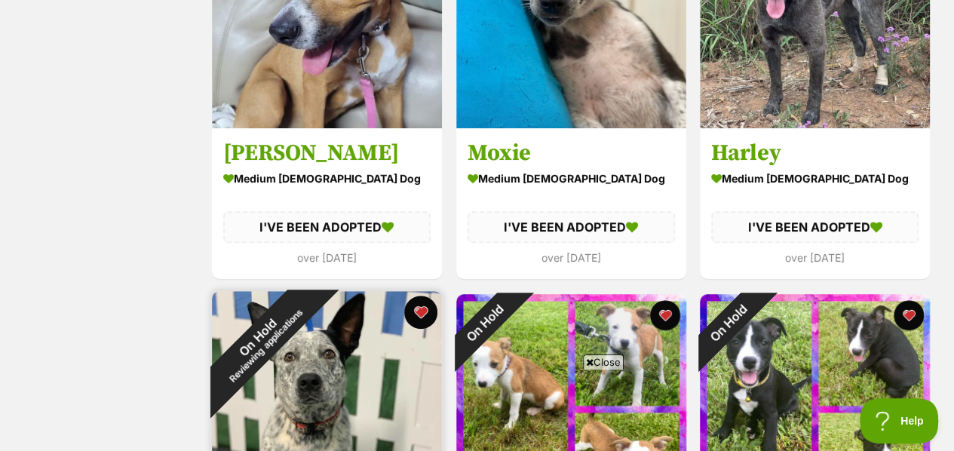
click at [424, 314] on button "favourite" at bounding box center [420, 312] width 33 height 33
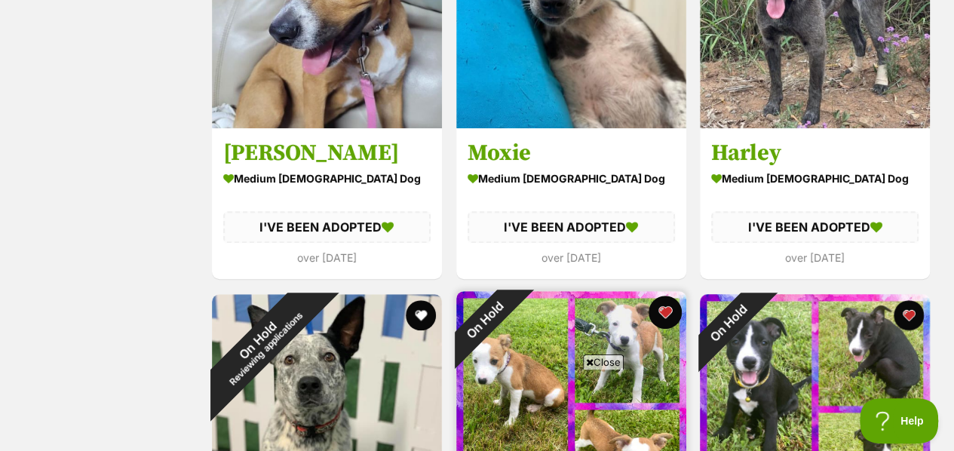
click at [657, 308] on button "favourite" at bounding box center [664, 312] width 33 height 33
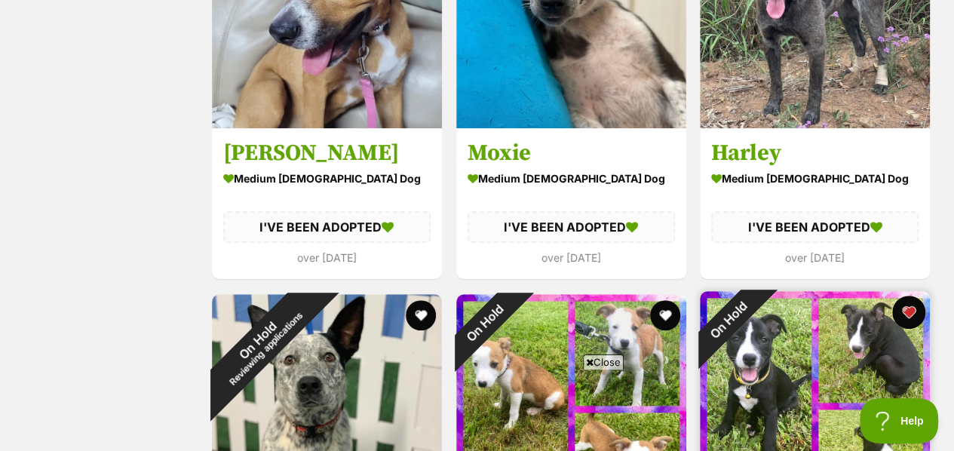
click at [915, 316] on button "favourite" at bounding box center [908, 312] width 33 height 33
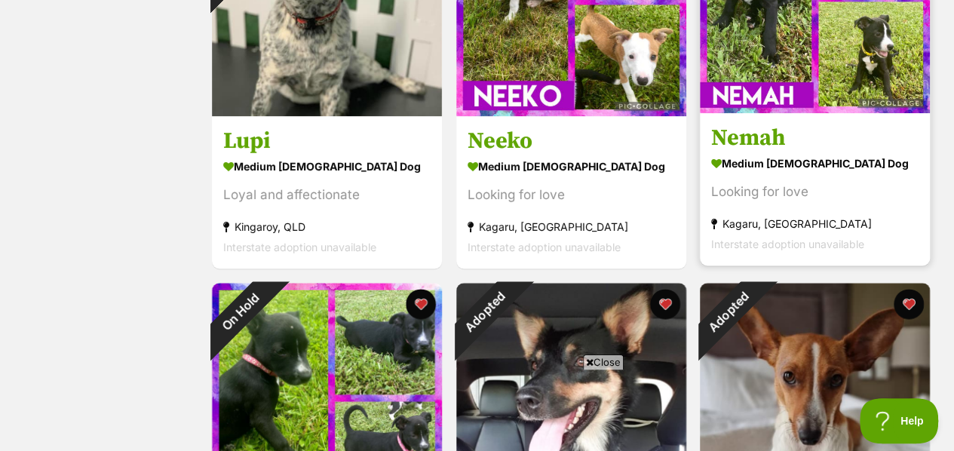
scroll to position [830, 0]
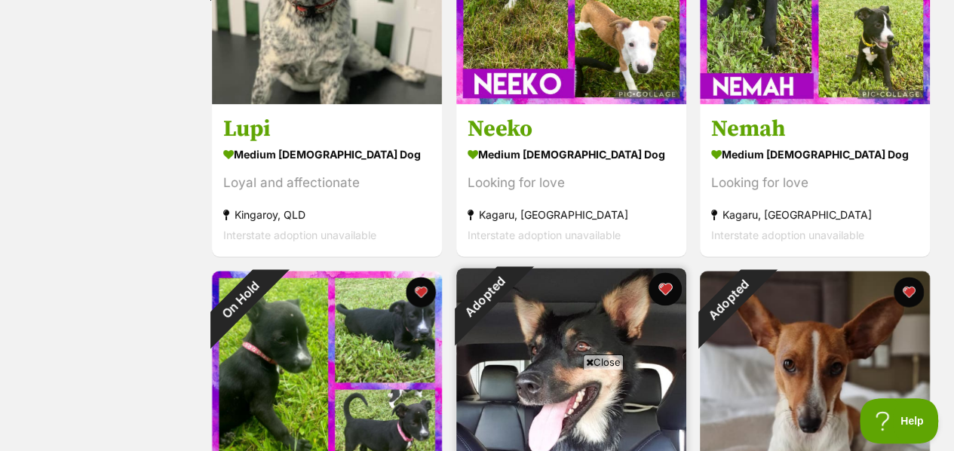
click at [670, 287] on button "favourite" at bounding box center [664, 288] width 33 height 33
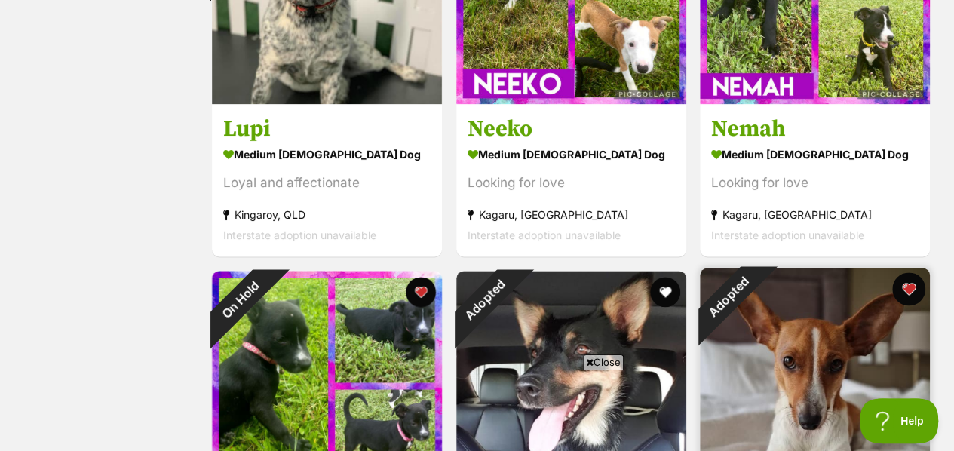
click at [906, 286] on button "favourite" at bounding box center [908, 288] width 33 height 33
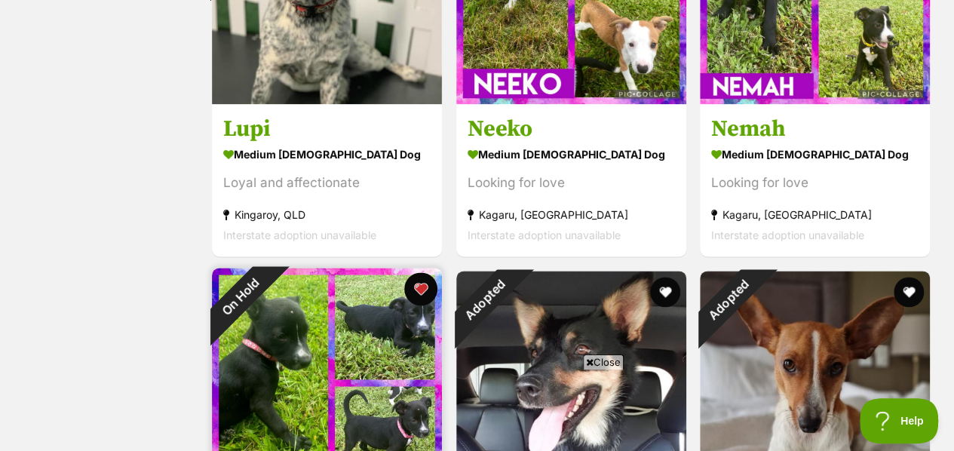
click at [421, 288] on button "favourite" at bounding box center [420, 288] width 33 height 33
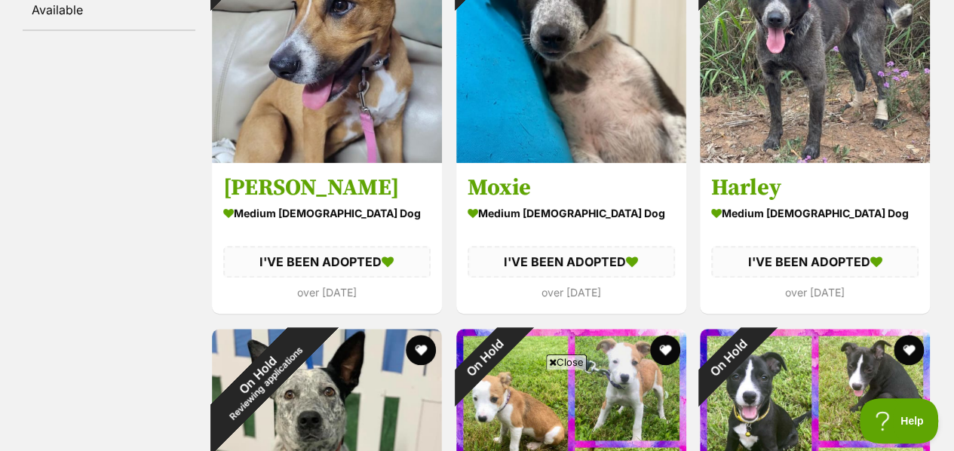
scroll to position [0, 0]
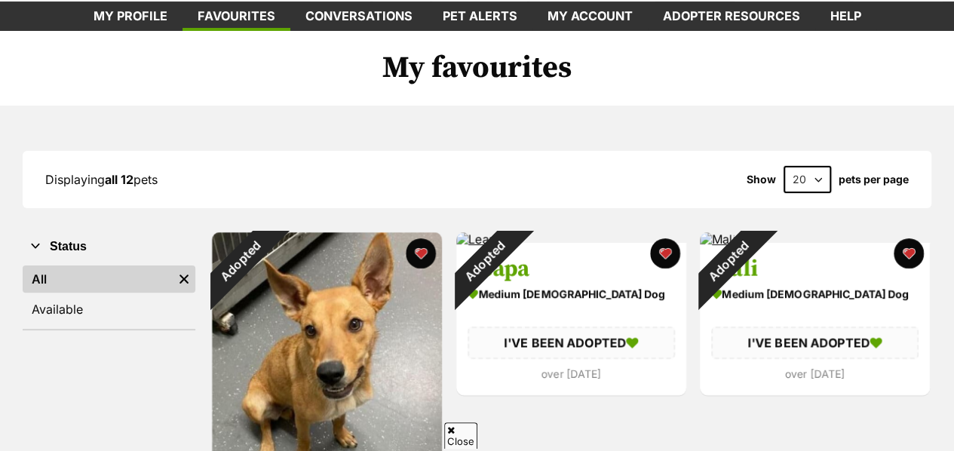
scroll to position [79, 0]
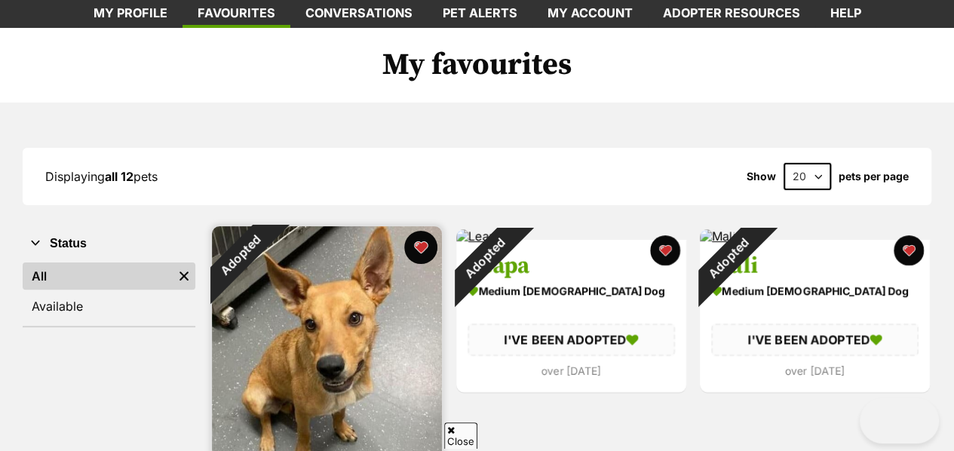
click at [424, 253] on button "favourite" at bounding box center [420, 247] width 33 height 33
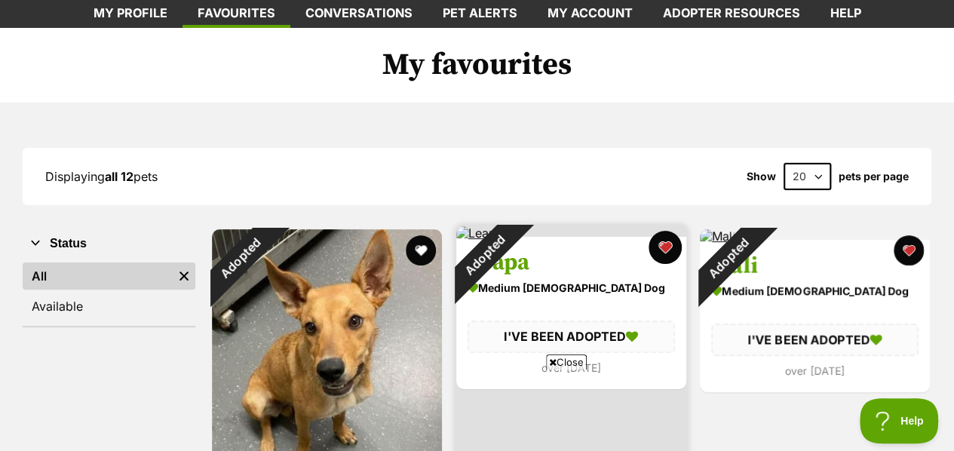
click at [668, 245] on button "favourite" at bounding box center [664, 247] width 33 height 33
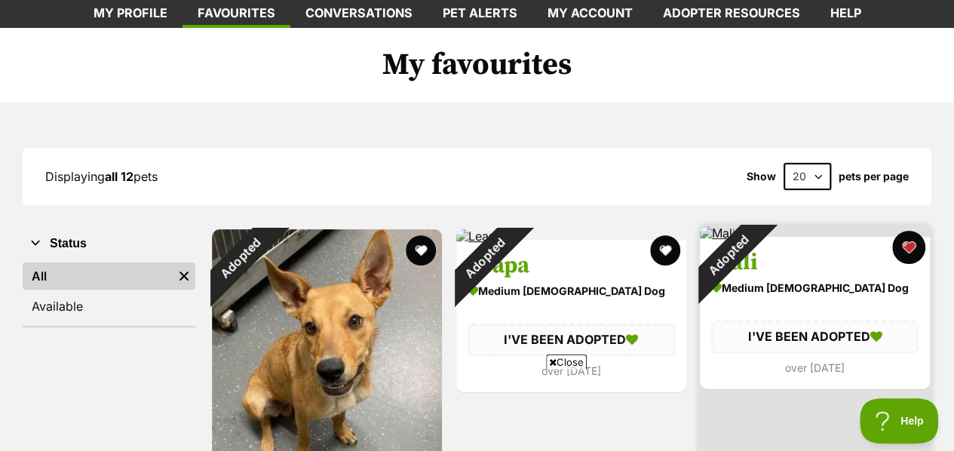
click at [910, 248] on button "favourite" at bounding box center [908, 247] width 33 height 33
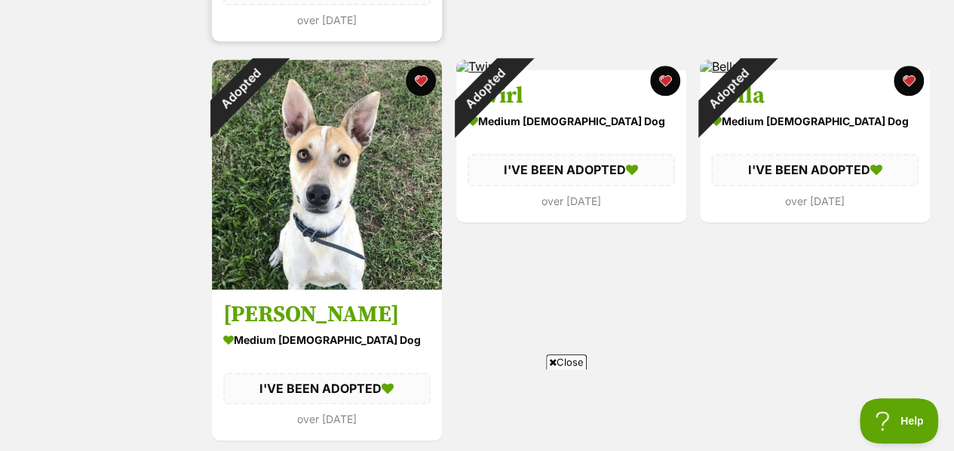
scroll to position [655, 0]
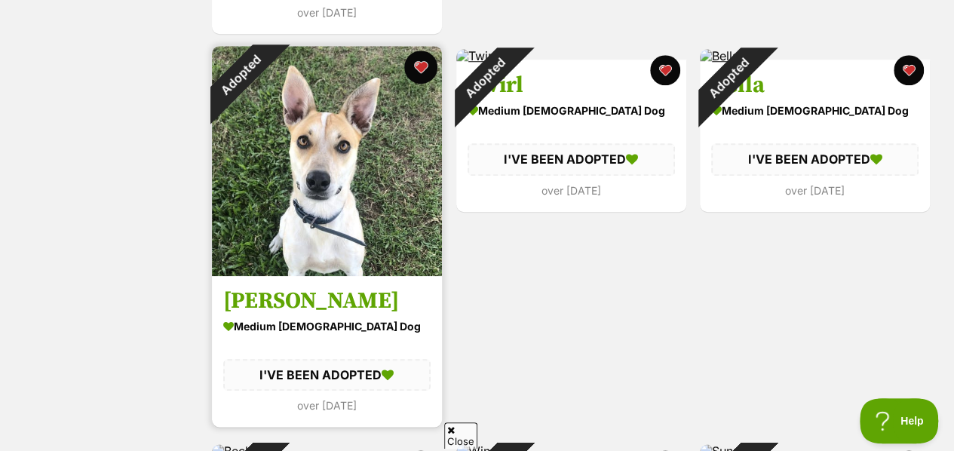
click at [420, 56] on button "favourite" at bounding box center [420, 67] width 33 height 33
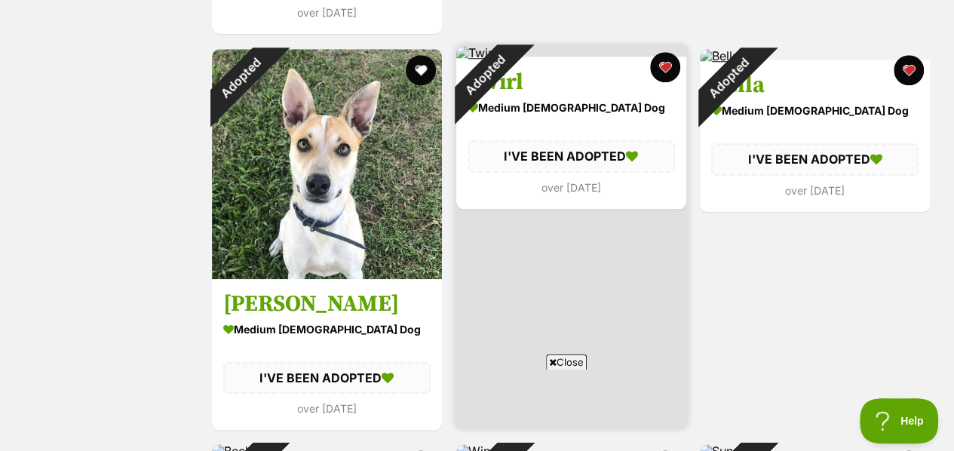
scroll to position [0, 0]
click at [663, 72] on button "favourite" at bounding box center [664, 67] width 33 height 33
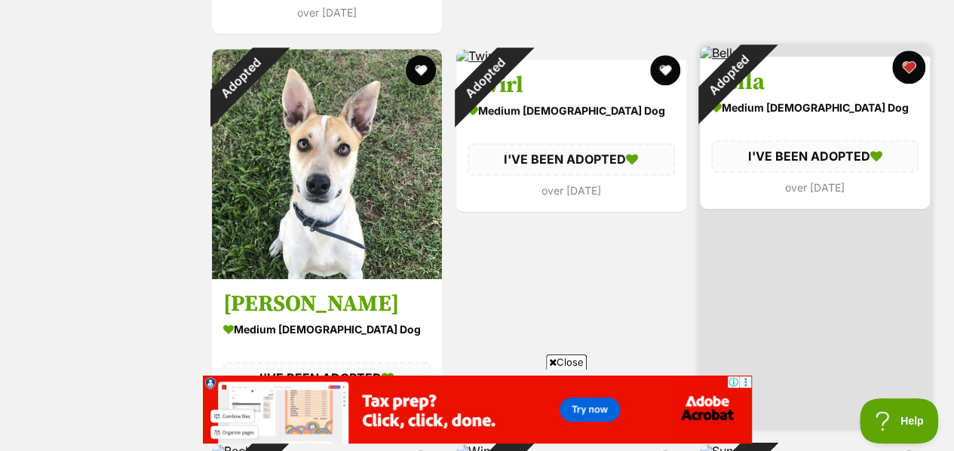
click at [899, 68] on button "favourite" at bounding box center [908, 67] width 33 height 33
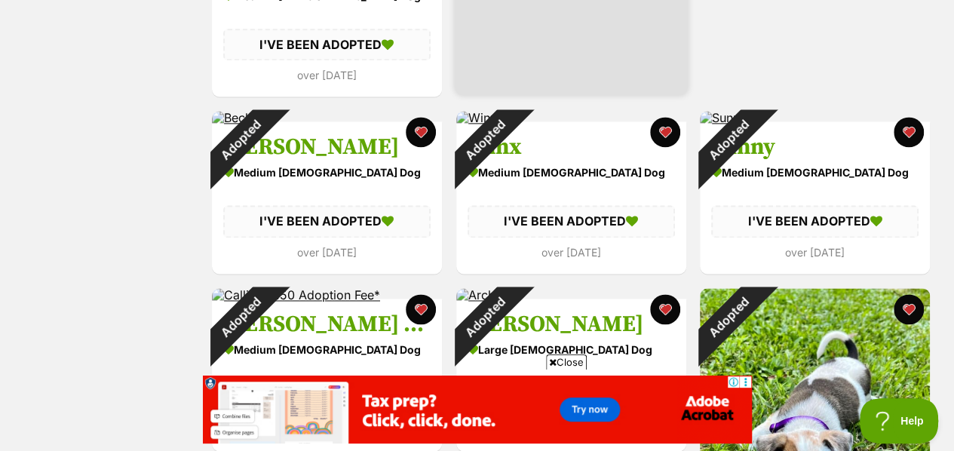
scroll to position [991, 0]
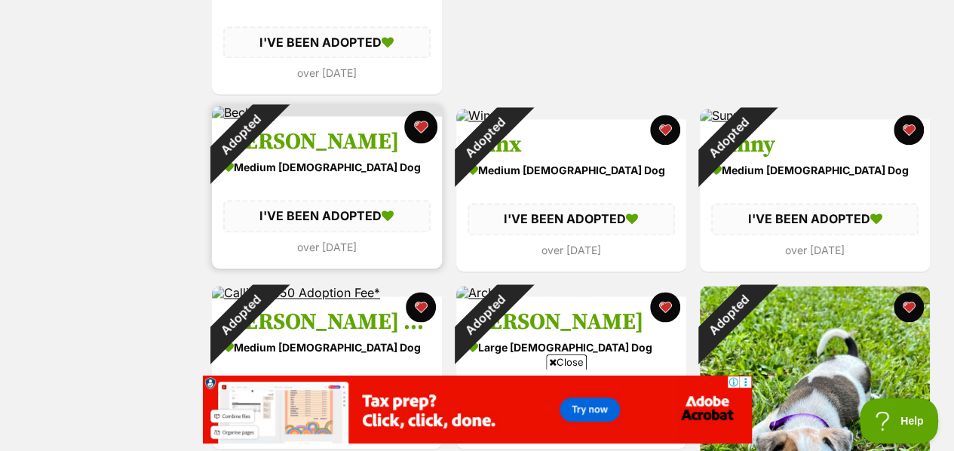
click at [417, 130] on button "favourite" at bounding box center [420, 126] width 33 height 33
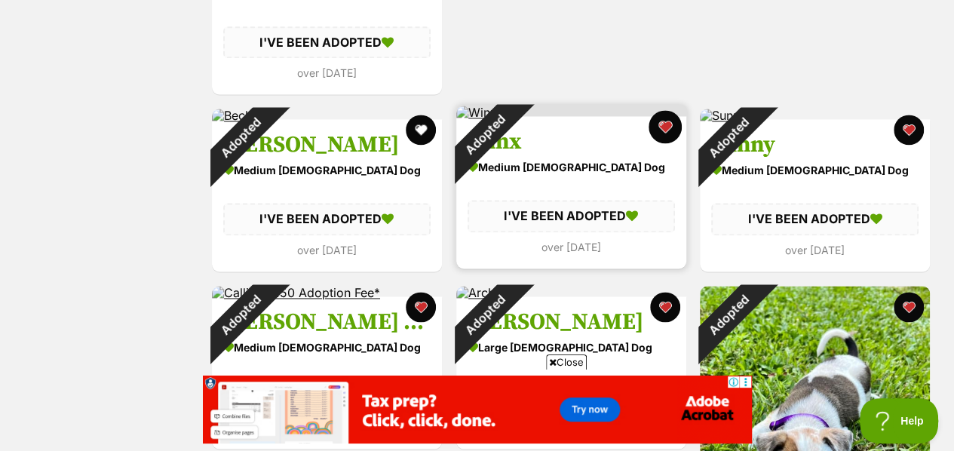
click at [670, 127] on button "favourite" at bounding box center [664, 126] width 33 height 33
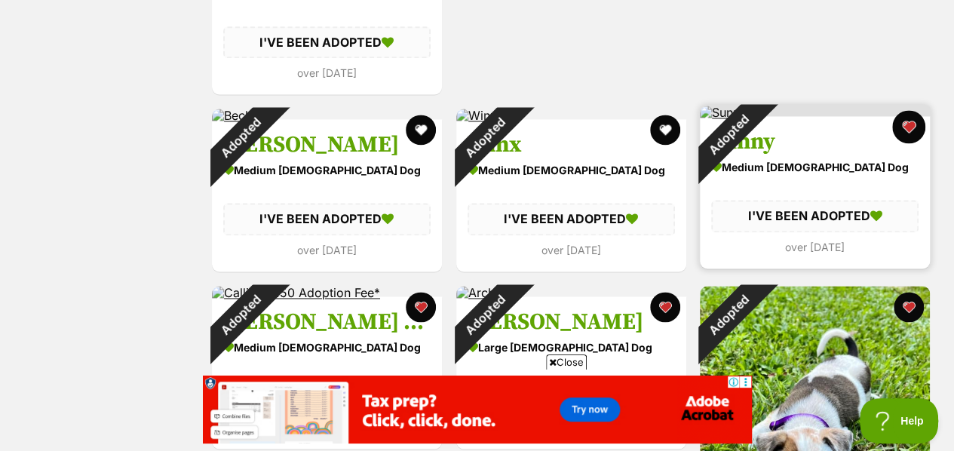
click at [902, 124] on button "favourite" at bounding box center [908, 126] width 33 height 33
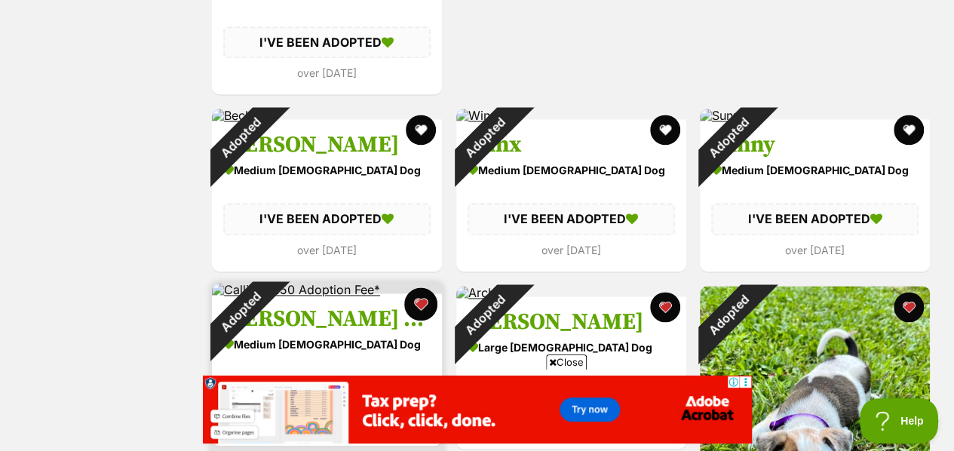
click at [416, 298] on button "favourite" at bounding box center [420, 303] width 33 height 33
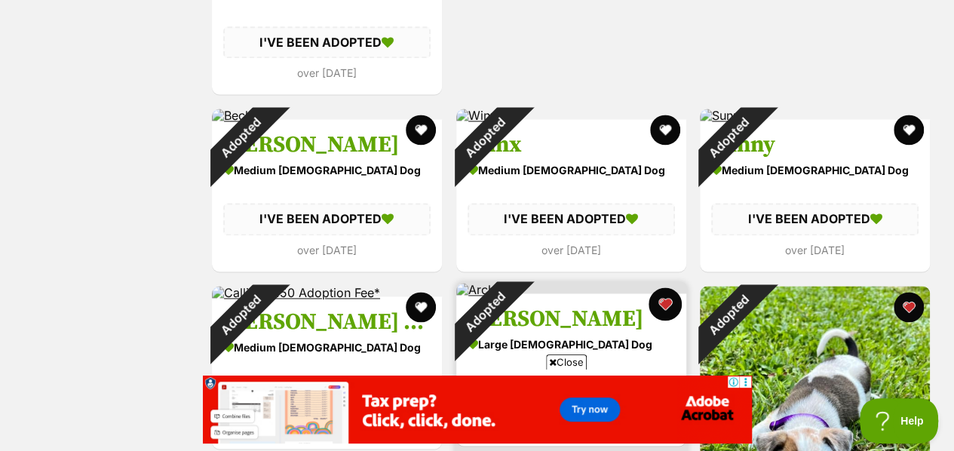
click at [672, 302] on button "favourite" at bounding box center [664, 303] width 33 height 33
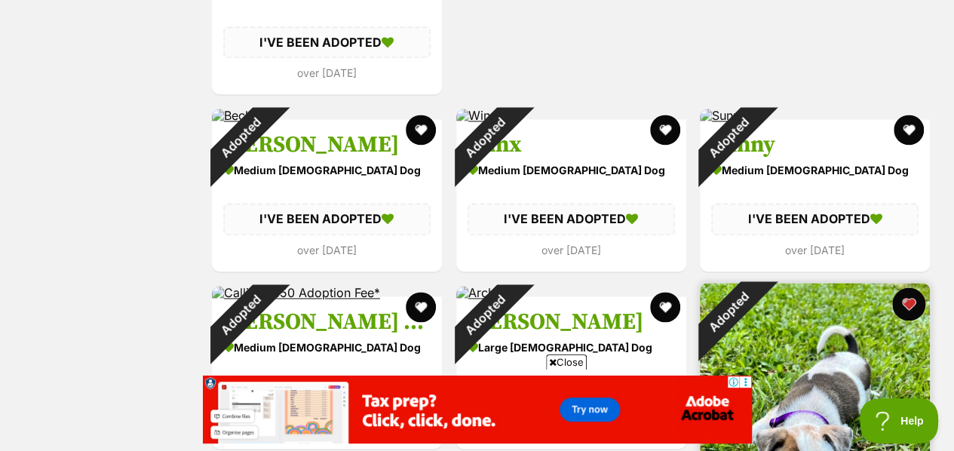
click at [908, 294] on button "favourite" at bounding box center [908, 303] width 33 height 33
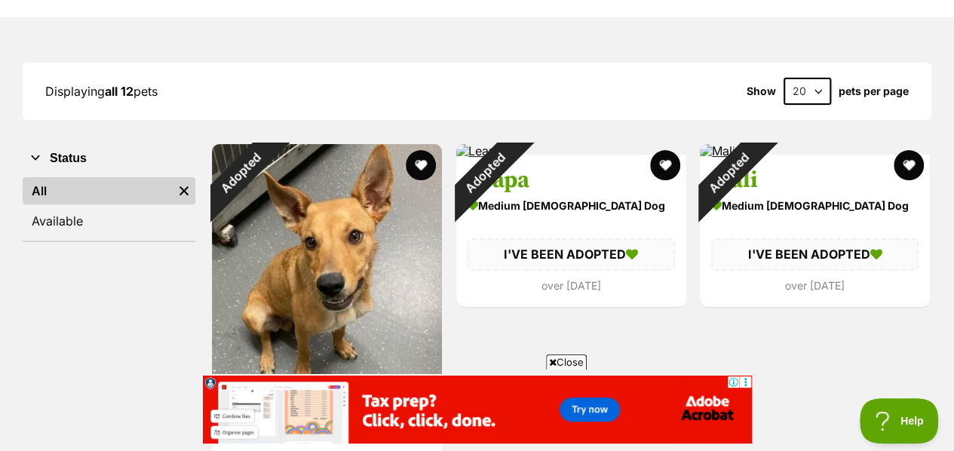
scroll to position [41, 0]
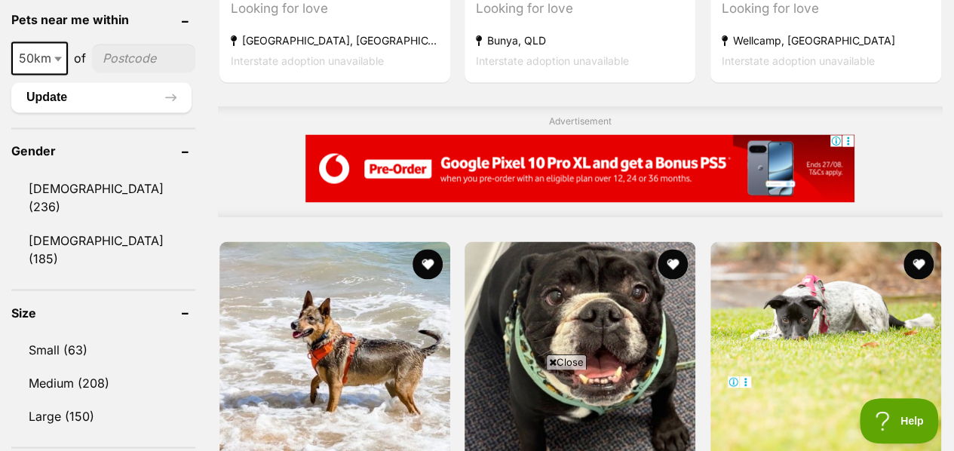
scroll to position [1196, 0]
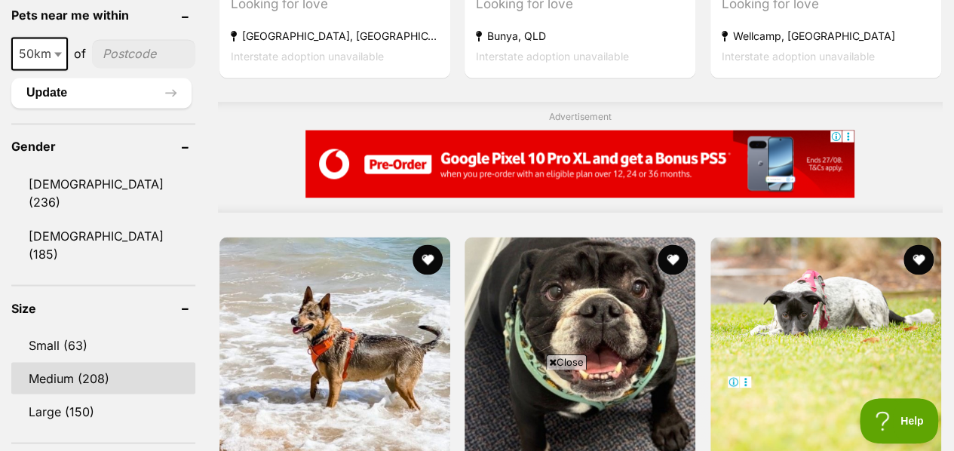
click at [113, 362] on link "Medium (208)" at bounding box center [103, 378] width 184 height 32
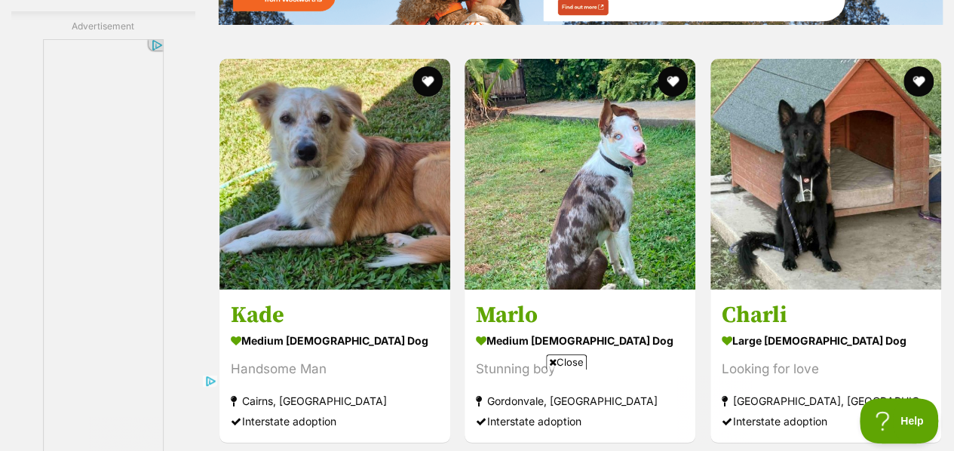
scroll to position [2749, 0]
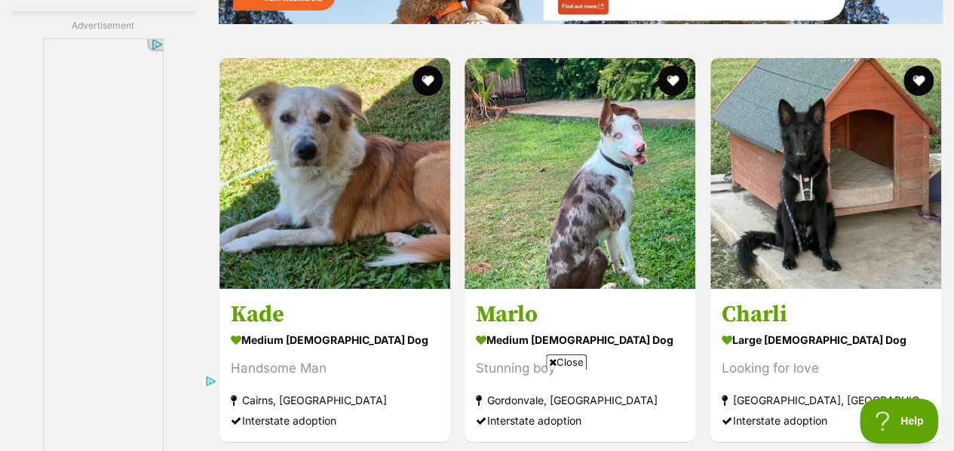
click at [573, 360] on span "Close" at bounding box center [566, 361] width 41 height 15
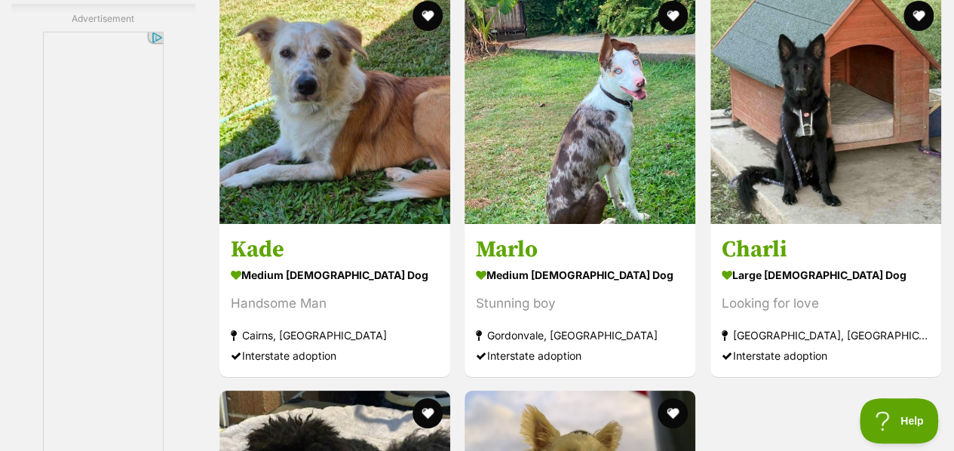
scroll to position [2819, 0]
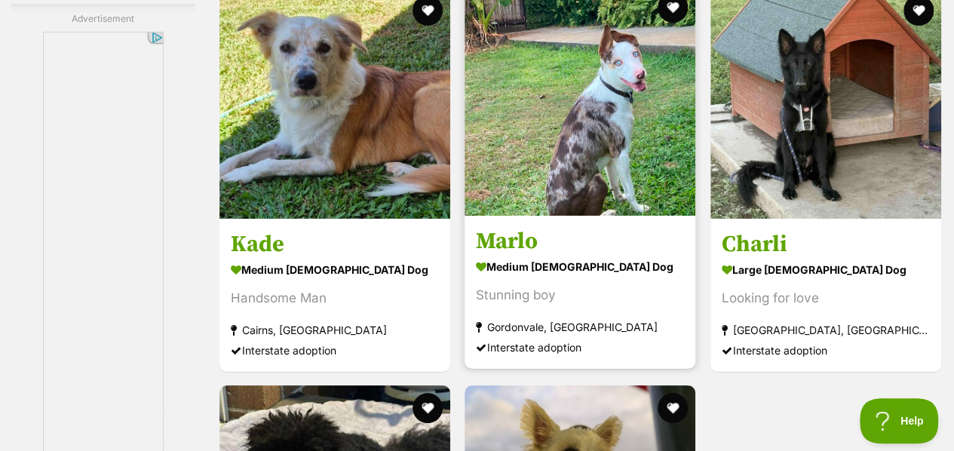
click at [591, 248] on h3 "Marlo" at bounding box center [580, 240] width 208 height 29
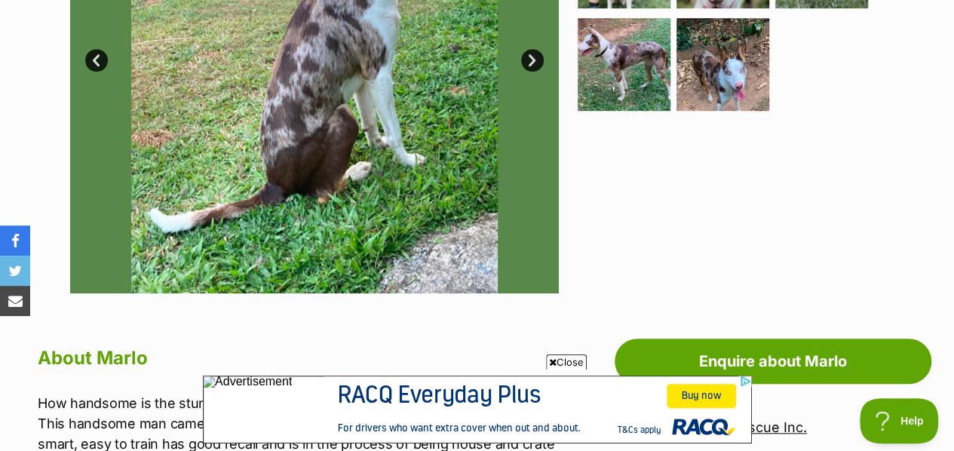
scroll to position [510, 0]
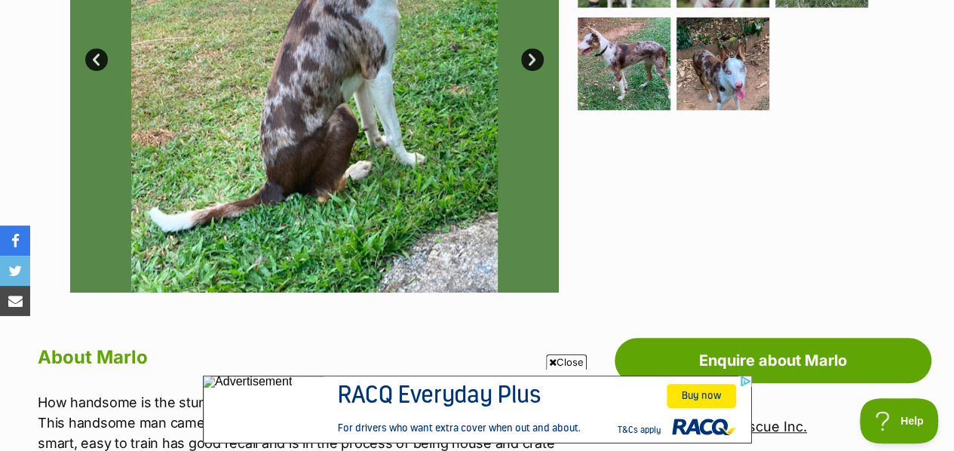
click at [562, 361] on span "Close" at bounding box center [566, 361] width 41 height 15
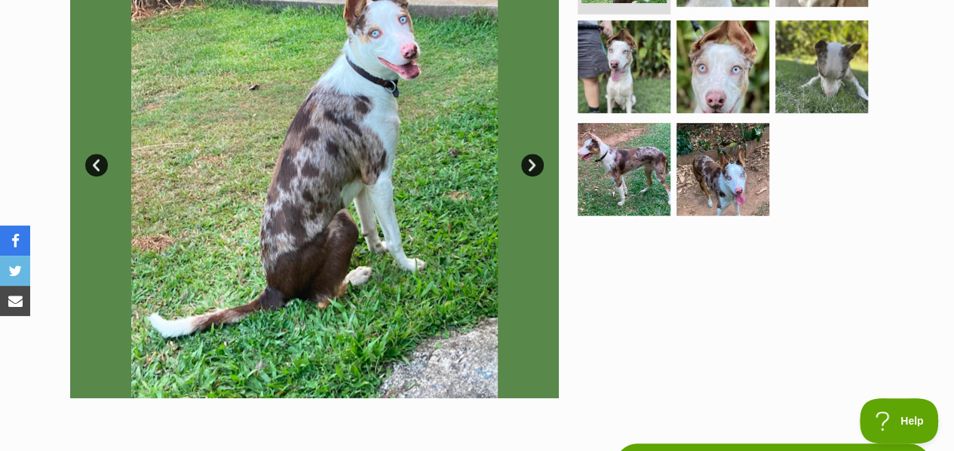
scroll to position [403, 0]
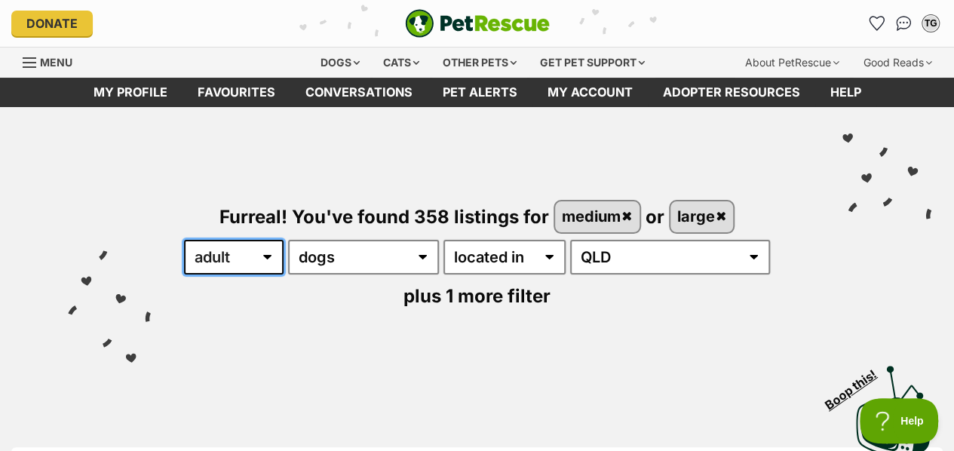
click at [276, 263] on select "any age puppy adult senior" at bounding box center [234, 257] width 100 height 35
select select "senior"
click at [184, 240] on select "any age puppy adult senior" at bounding box center [234, 257] width 100 height 35
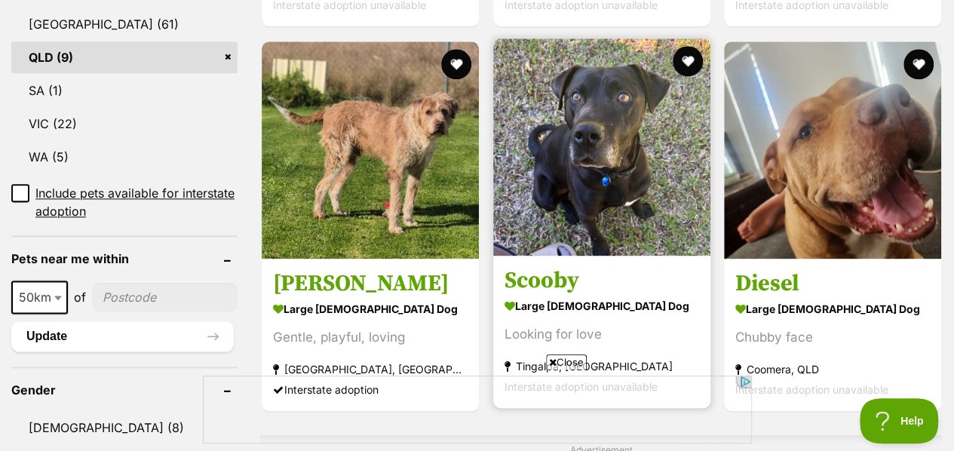
scroll to position [893, 0]
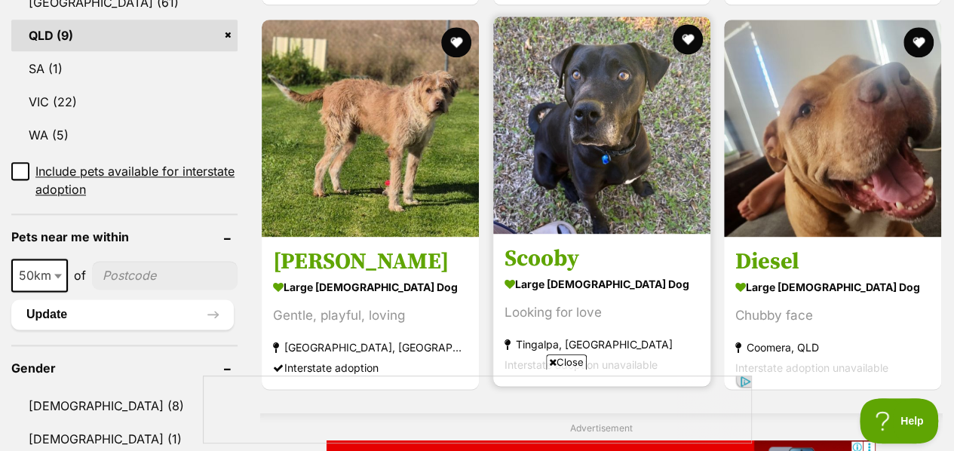
click at [612, 273] on strong "large [DEMOGRAPHIC_DATA] Dog" at bounding box center [601, 284] width 194 height 22
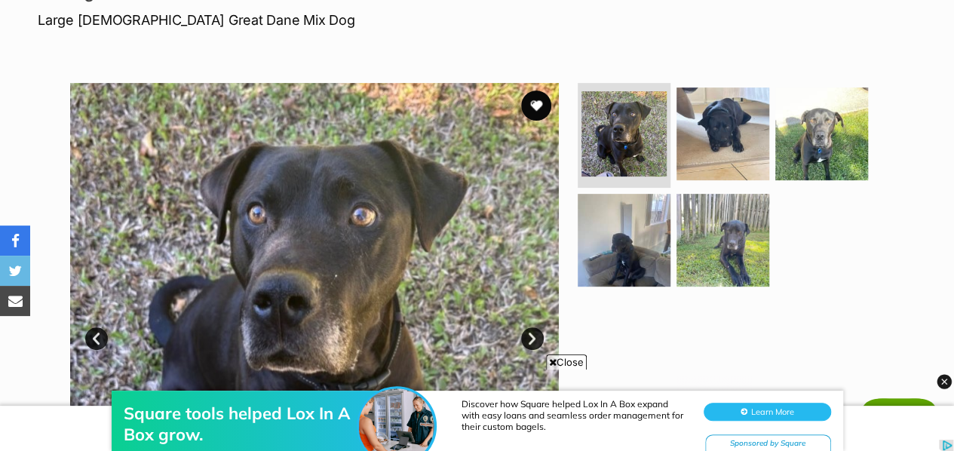
scroll to position [230, 0]
click at [563, 363] on div "Square tools helped Lox In A Box grow. Discover how Square helped Lox In A Box …" at bounding box center [477, 405] width 954 height 90
click at [549, 360] on iframe at bounding box center [477, 405] width 954 height 90
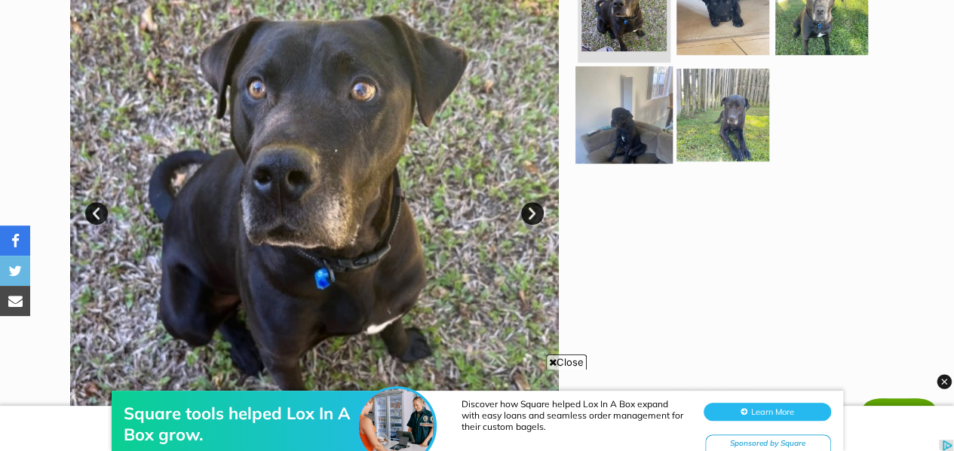
scroll to position [358, 0]
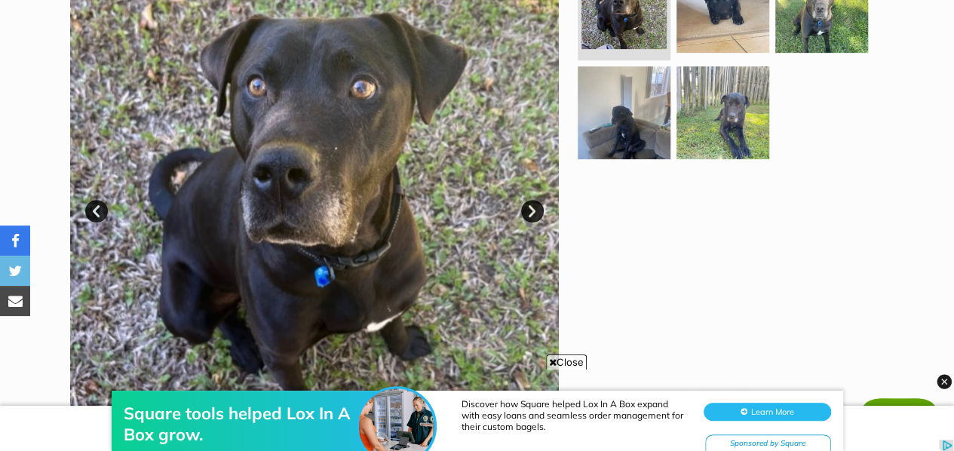
click at [550, 355] on span "Close" at bounding box center [566, 361] width 41 height 15
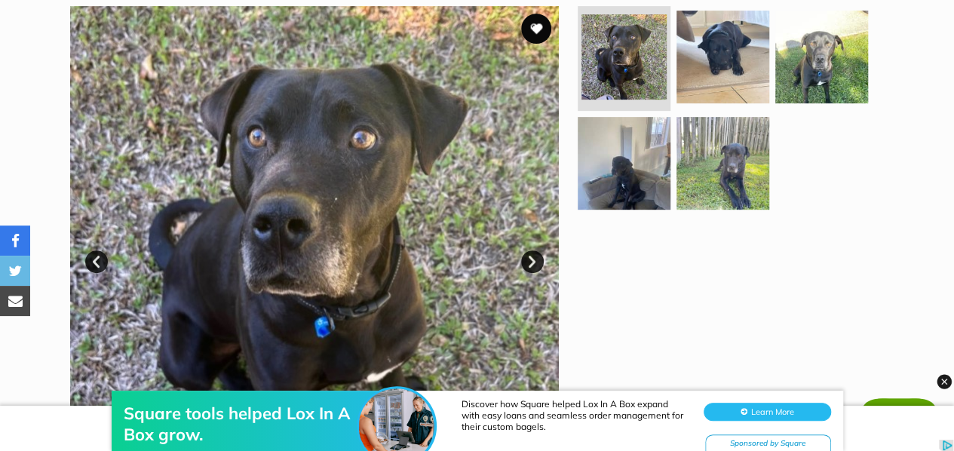
scroll to position [381, 0]
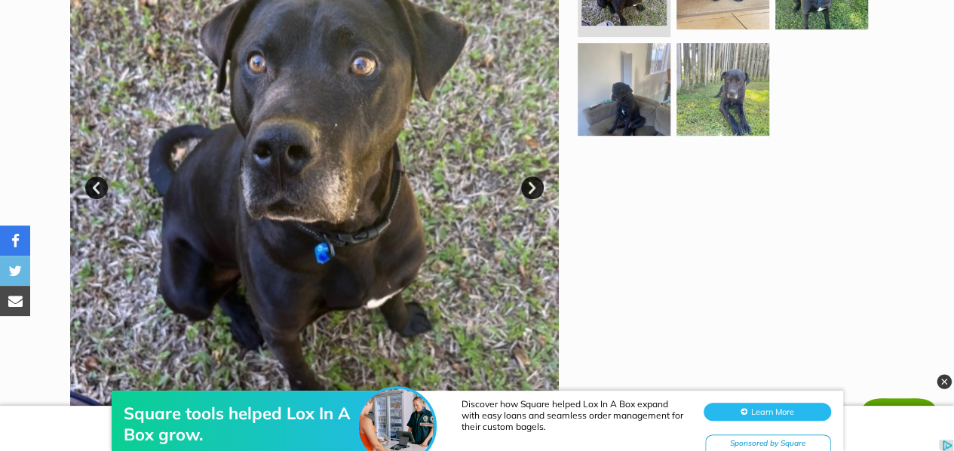
click at [945, 376] on img at bounding box center [943, 381] width 15 height 15
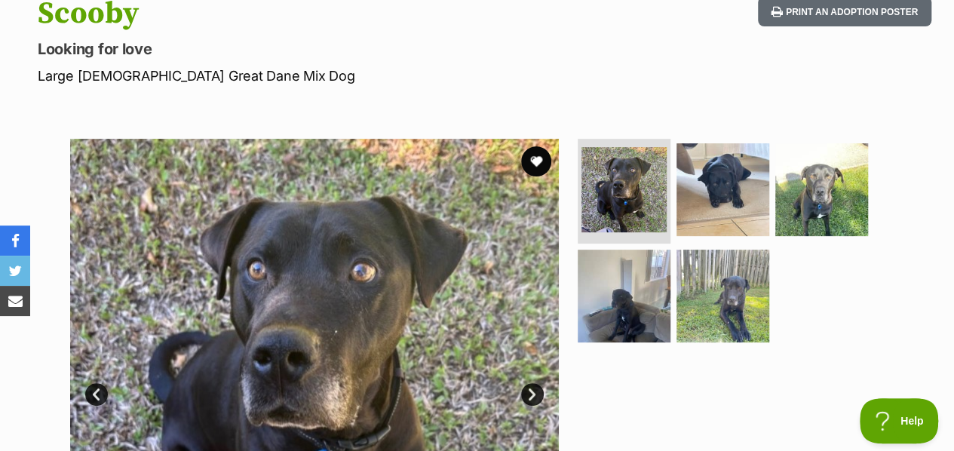
scroll to position [0, 0]
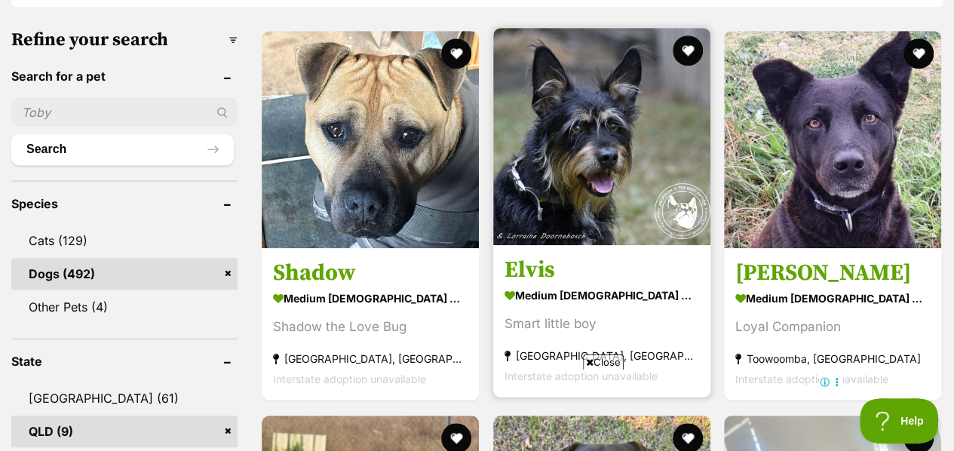
scroll to position [496, 0]
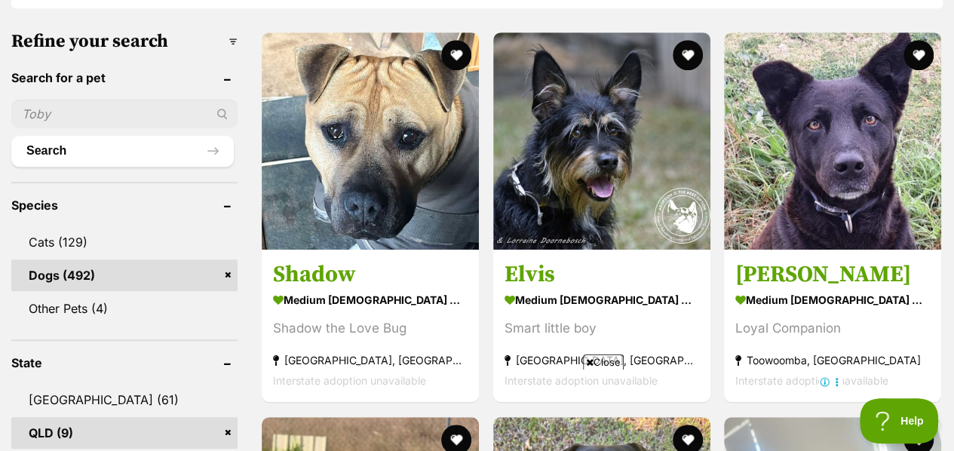
click at [594, 361] on span "Close" at bounding box center [603, 361] width 41 height 15
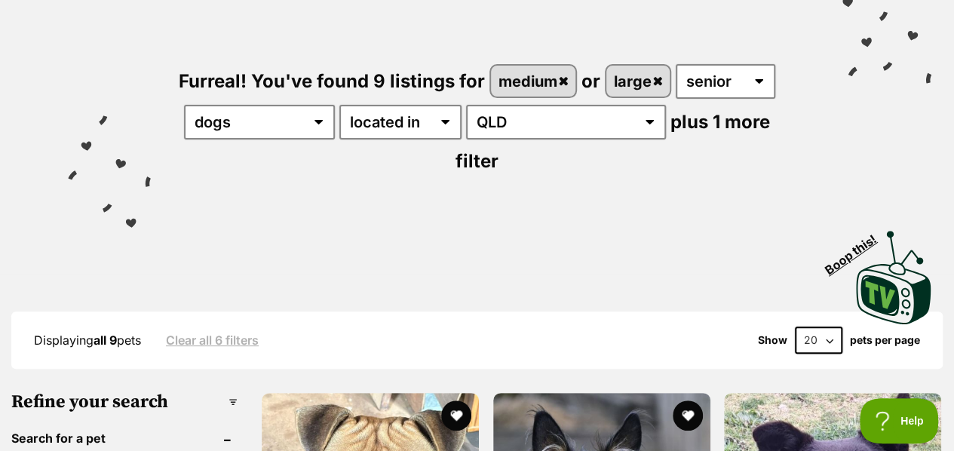
scroll to position [0, 0]
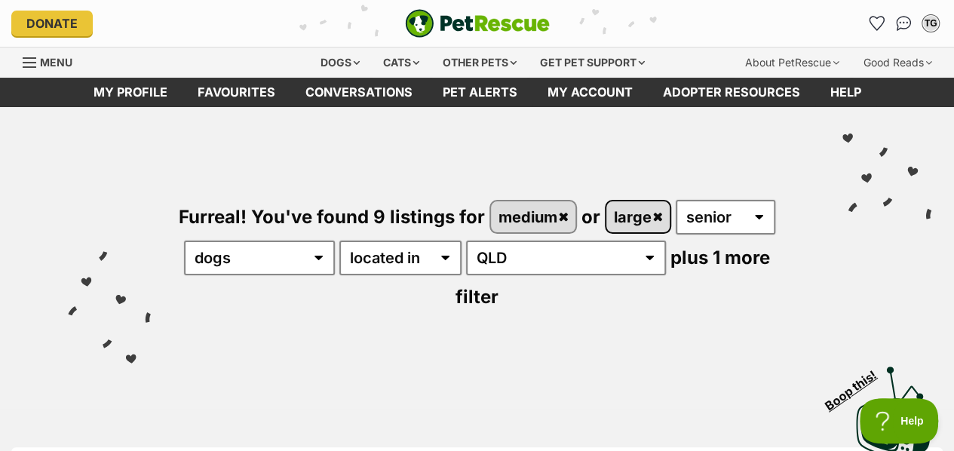
click at [657, 219] on link "large" at bounding box center [637, 216] width 63 height 31
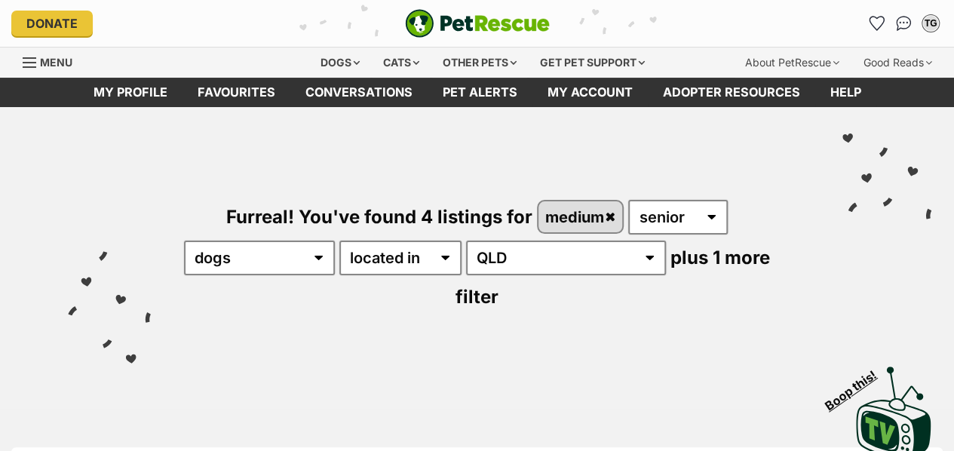
select select "any"
click at [629, 200] on select "any age puppy adult senior" at bounding box center [678, 217] width 100 height 35
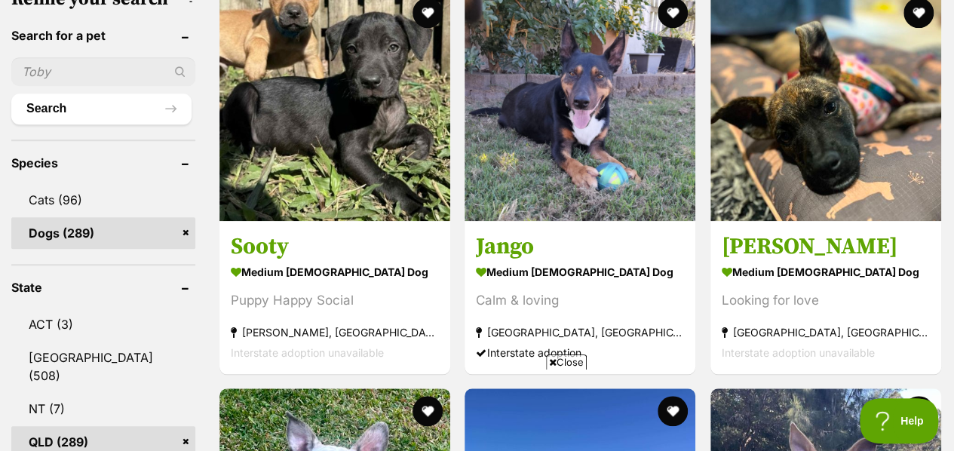
scroll to position [545, 0]
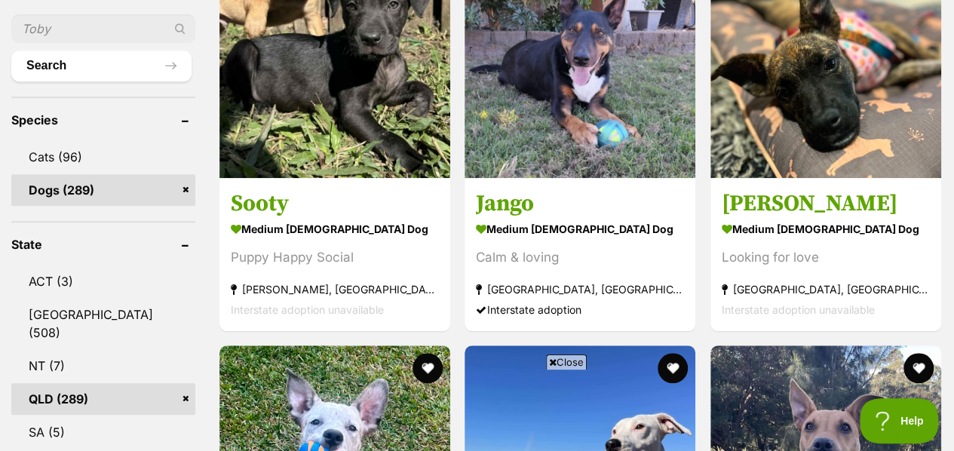
click at [553, 360] on icon at bounding box center [553, 362] width 8 height 10
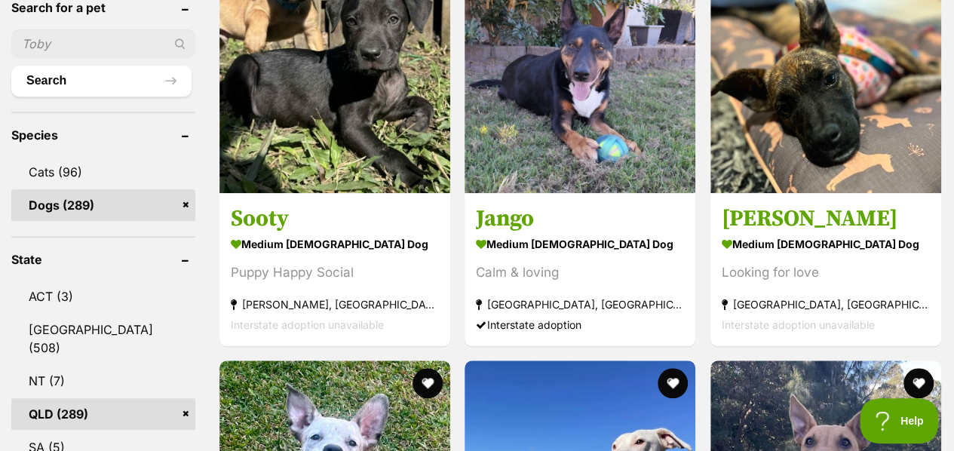
scroll to position [532, 0]
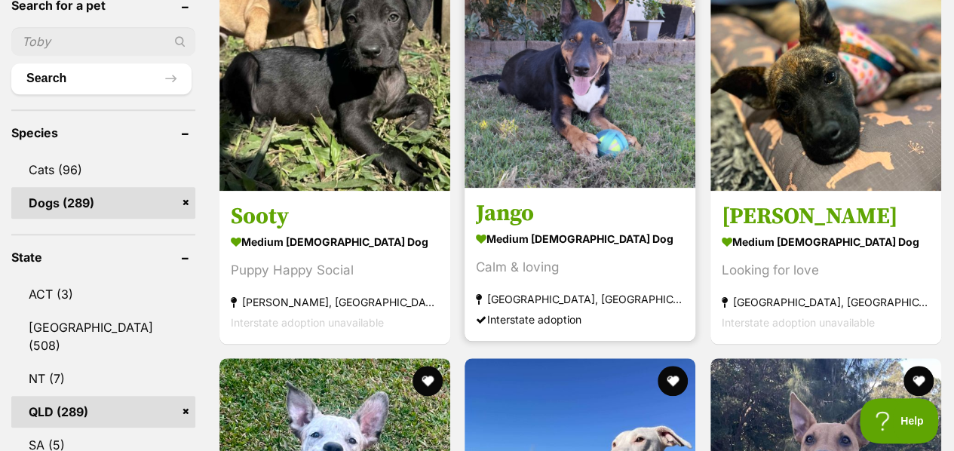
click at [582, 185] on img at bounding box center [579, 72] width 231 height 231
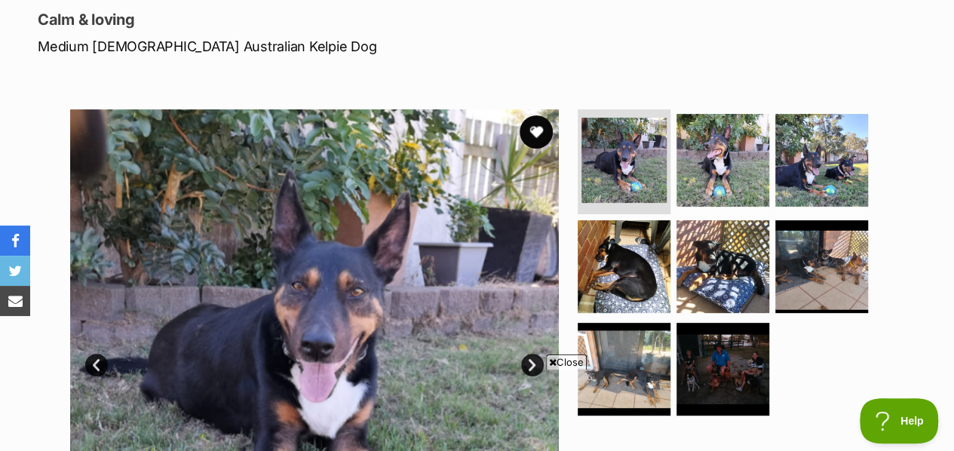
click at [538, 126] on button "favourite" at bounding box center [535, 131] width 33 height 33
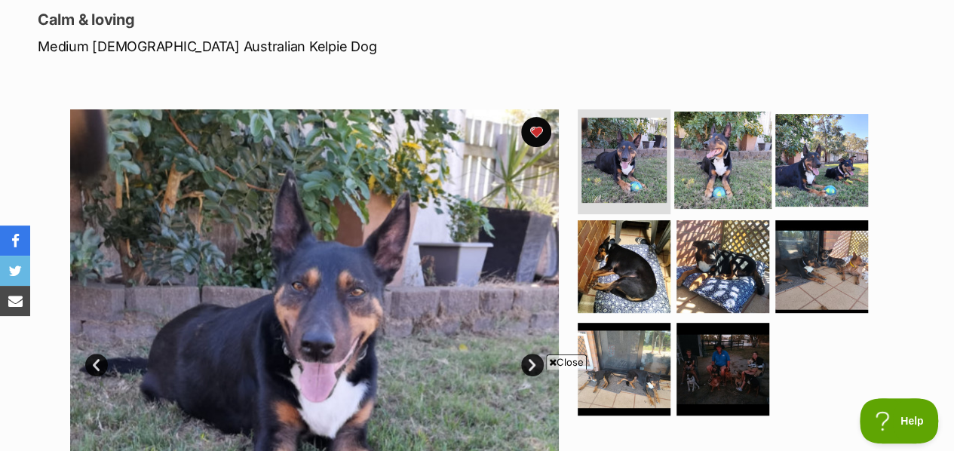
click at [715, 155] on img at bounding box center [722, 159] width 97 height 97
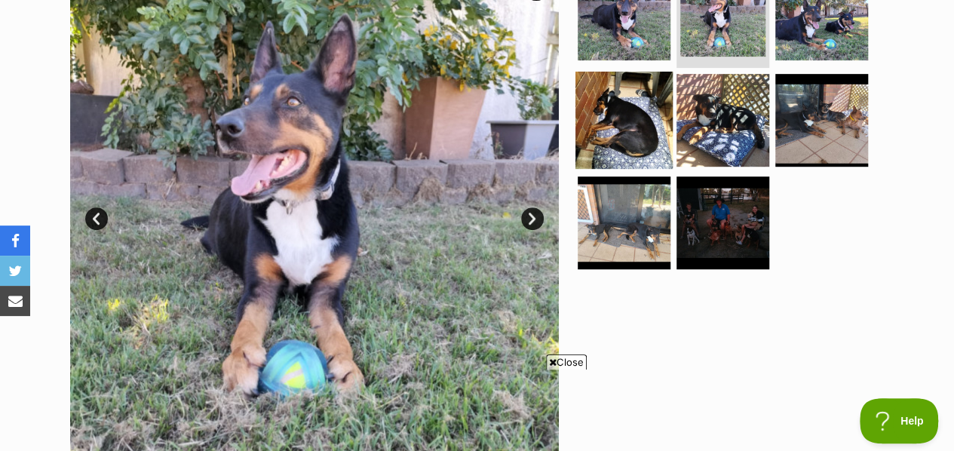
scroll to position [353, 0]
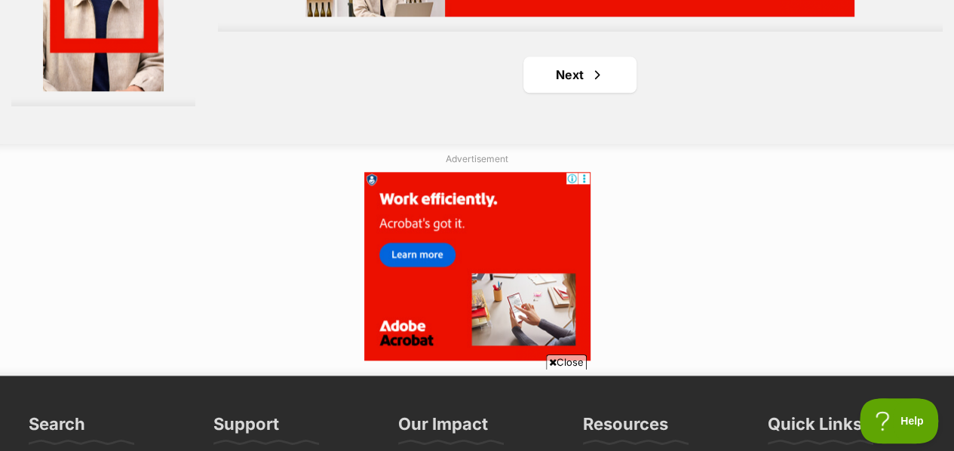
scroll to position [3658, 0]
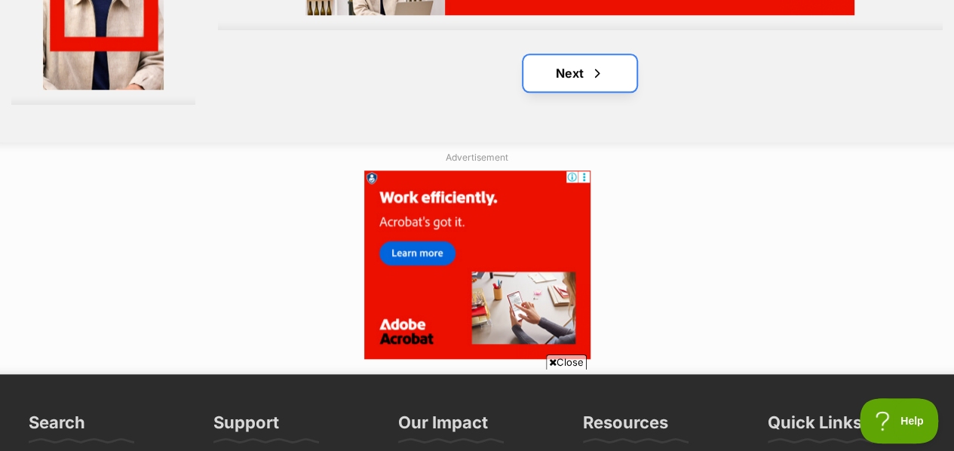
click at [599, 76] on span "Next page" at bounding box center [597, 73] width 15 height 18
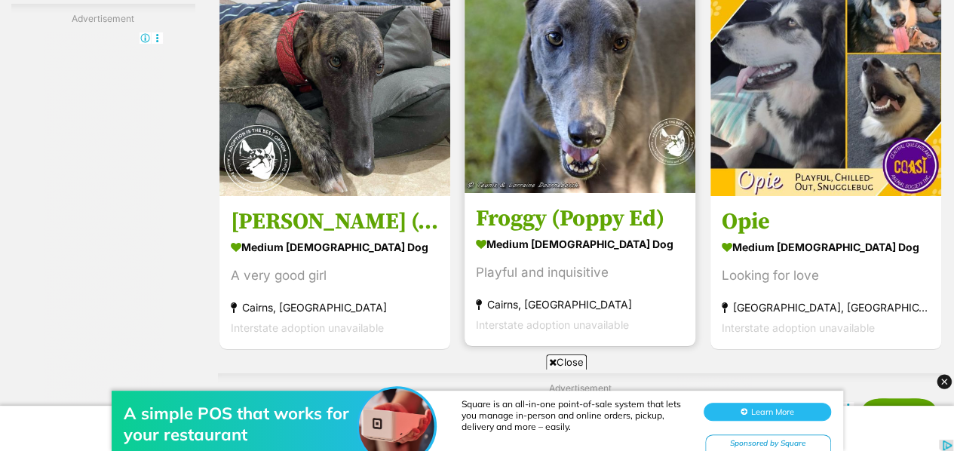
scroll to position [2810, 0]
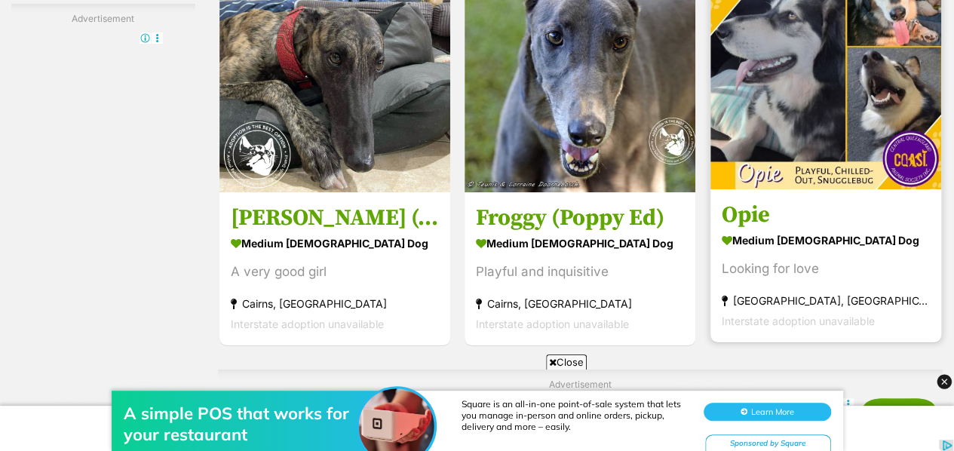
click at [749, 228] on h3 "Opie" at bounding box center [825, 215] width 208 height 29
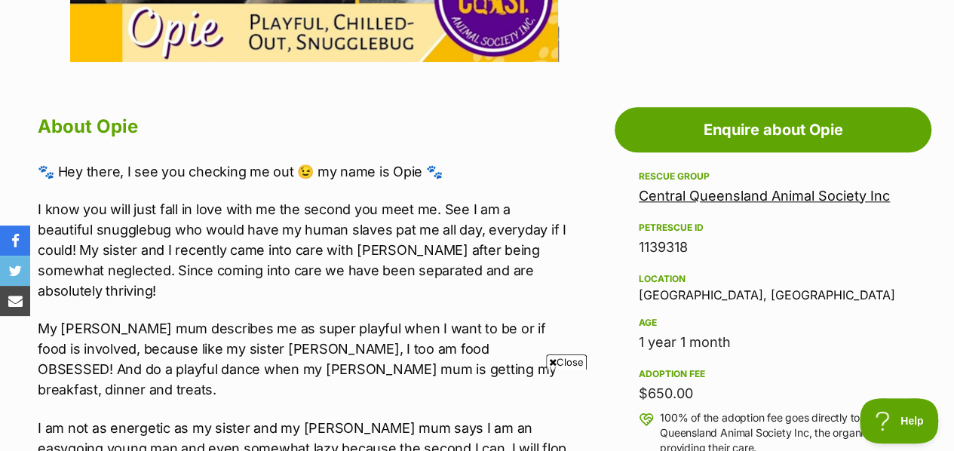
scroll to position [452, 0]
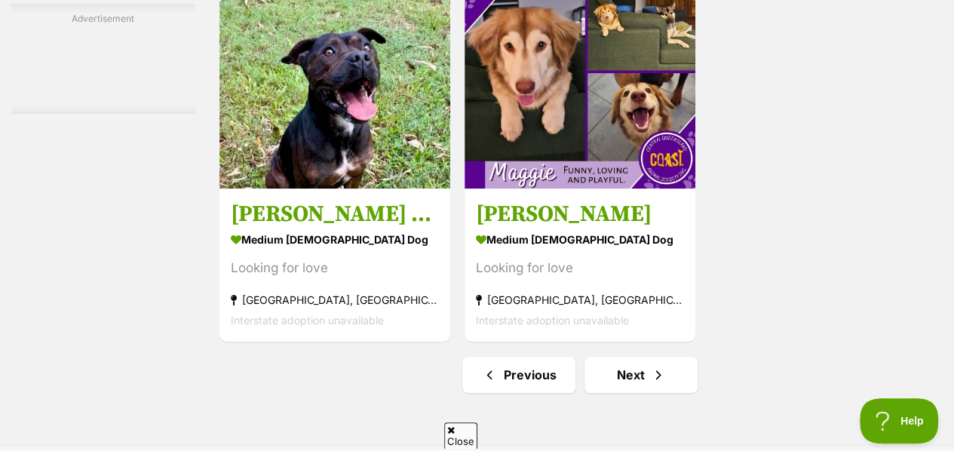
scroll to position [3346, 0]
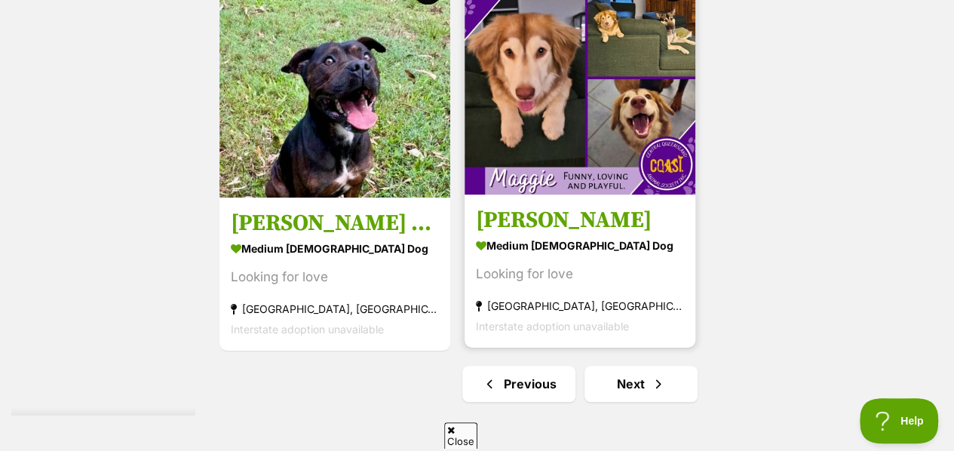
click at [613, 277] on div "Looking for love" at bounding box center [580, 274] width 208 height 20
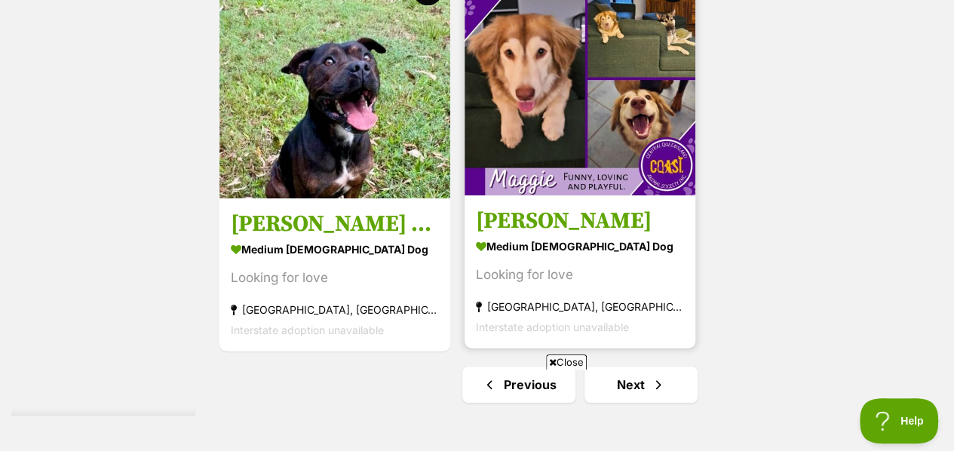
scroll to position [3346, 0]
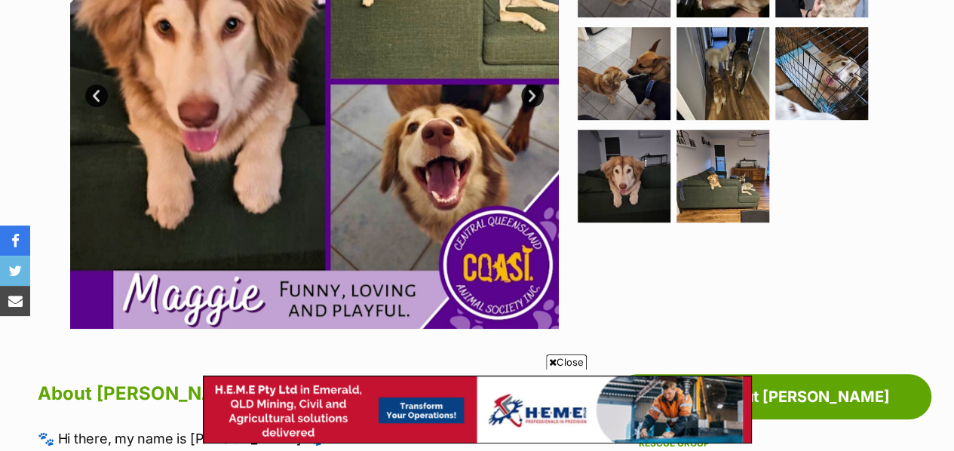
scroll to position [460, 0]
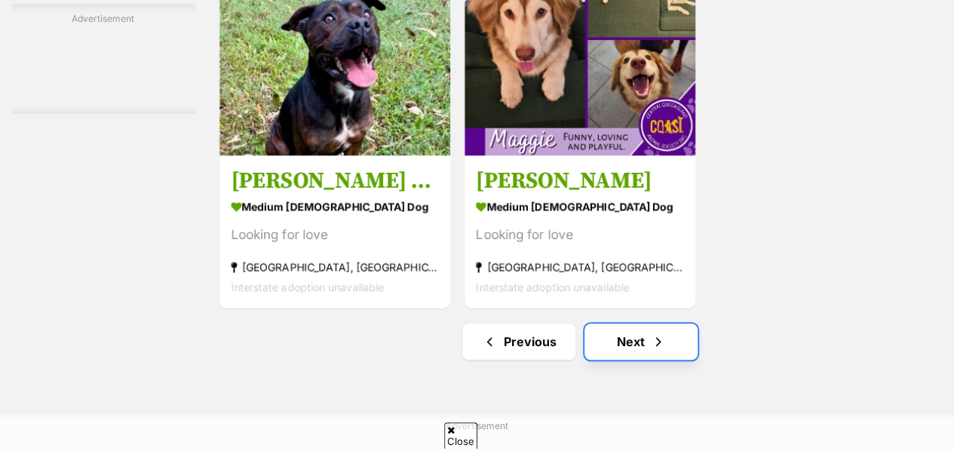
click at [644, 360] on link "Next" at bounding box center [640, 341] width 113 height 36
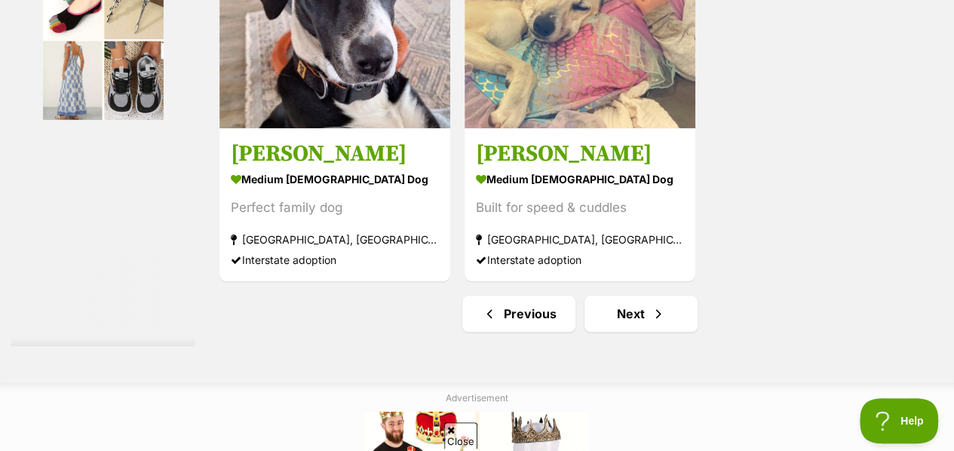
scroll to position [3558, 0]
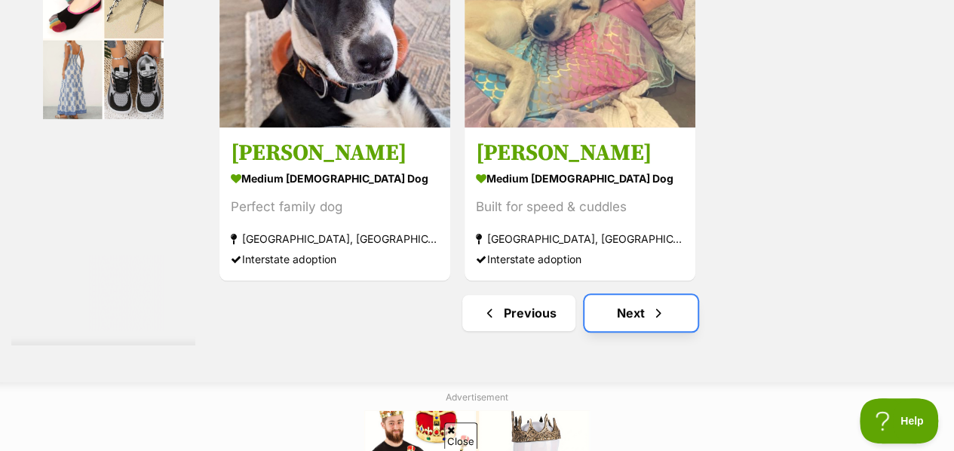
click at [634, 305] on link "Next" at bounding box center [640, 313] width 113 height 36
